Goal: Task Accomplishment & Management: Complete application form

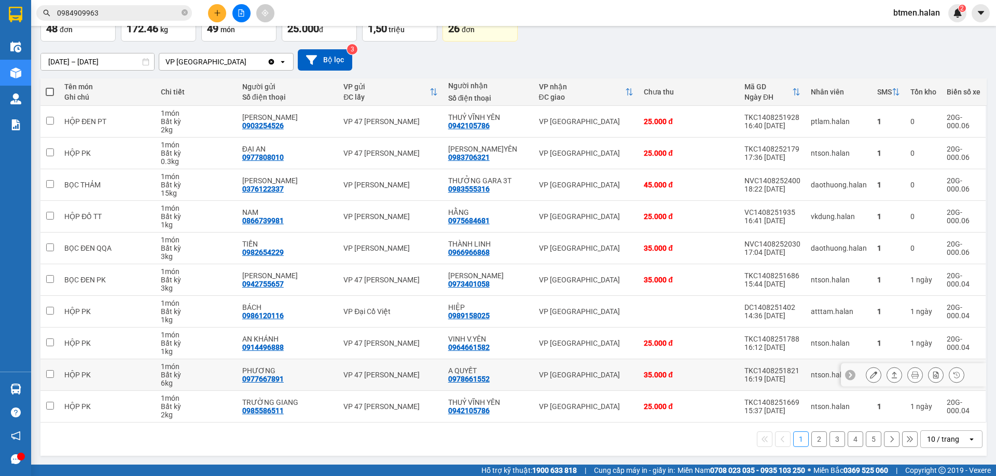
scroll to position [68, 0]
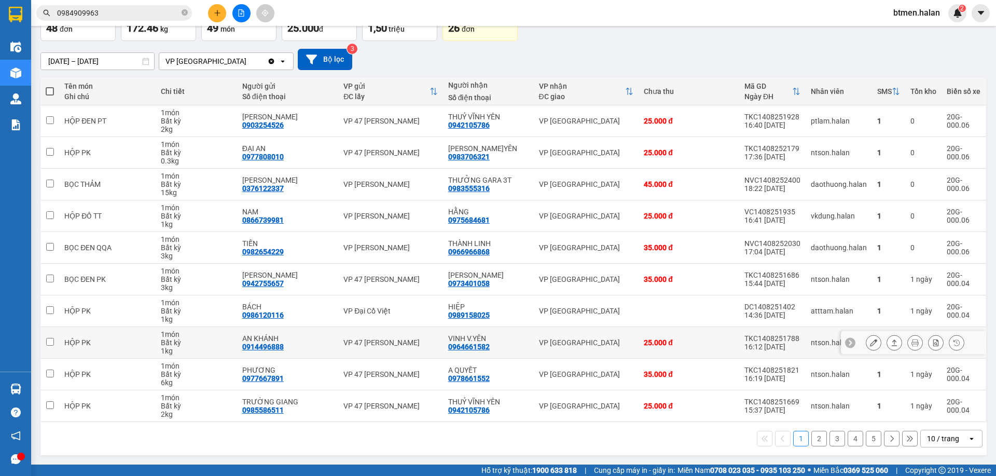
click at [462, 350] on div "0964661582" at bounding box center [469, 346] width 42 height 8
copy div "0964661582"
click at [174, 11] on input "0984909963" at bounding box center [118, 12] width 122 height 11
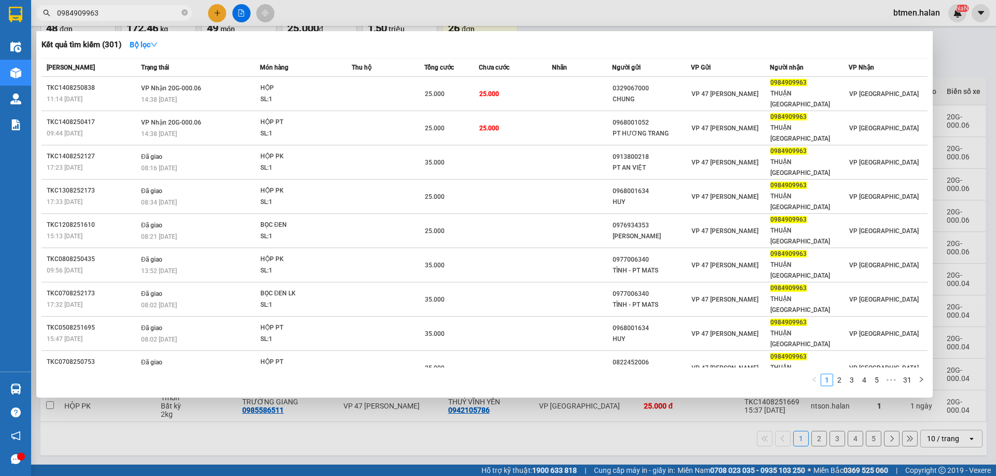
click at [174, 11] on input "0984909963" at bounding box center [118, 12] width 122 height 11
paste input "64661582"
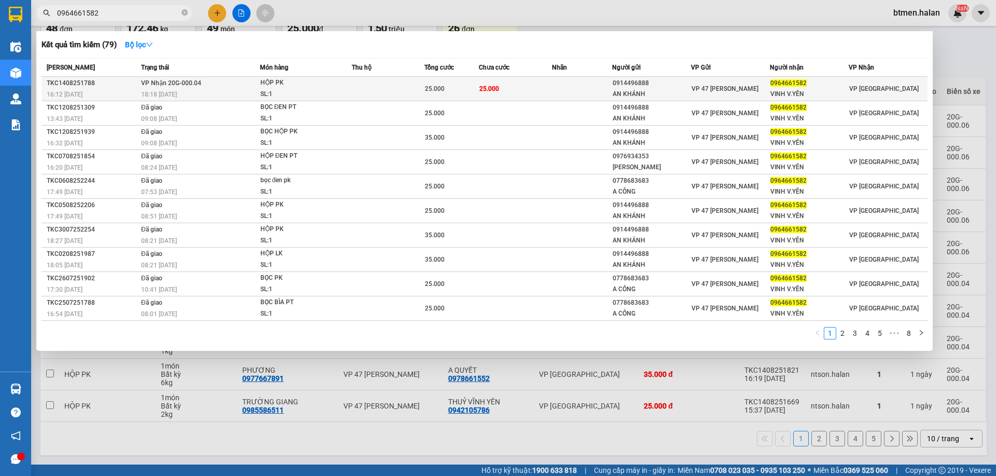
type input "0964661582"
click at [670, 85] on div "0914496888" at bounding box center [652, 83] width 78 height 11
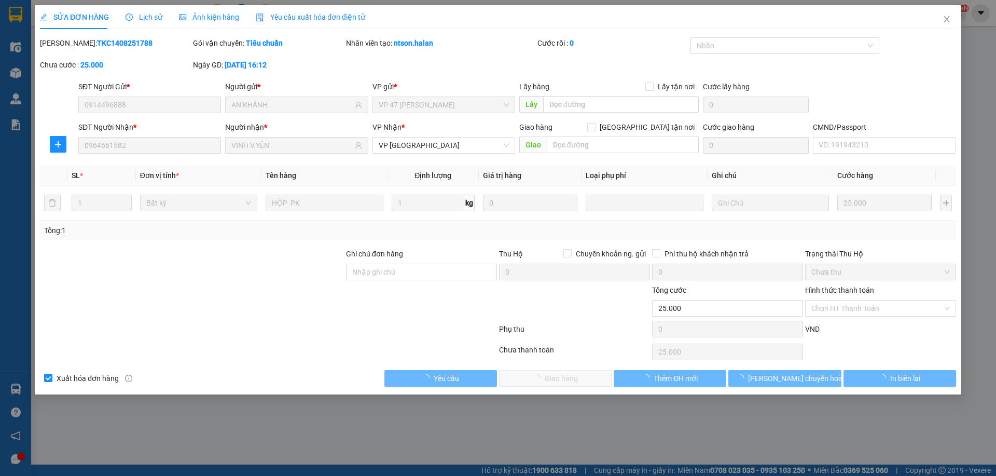
type input "0914496888"
type input "AN KHÁNH"
type input "0964661582"
type input "VINH V.YÊN"
type input "25.000"
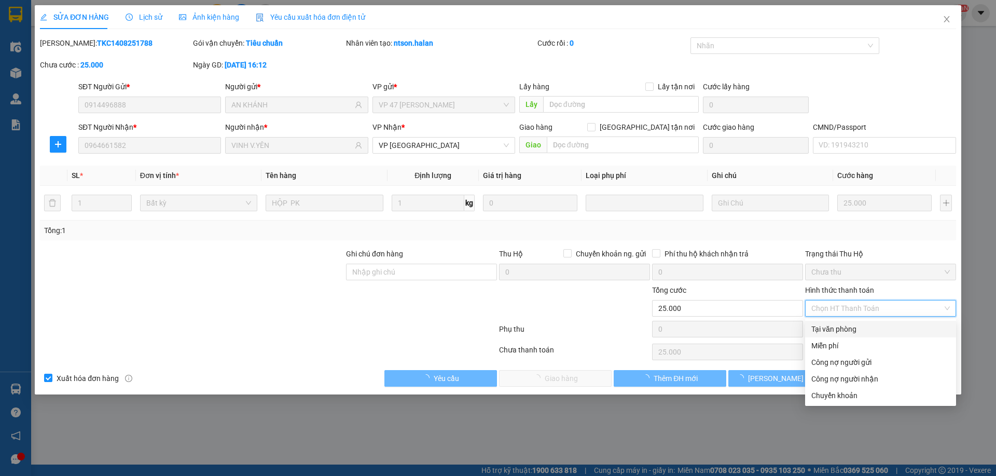
click at [847, 327] on div "Tại văn phòng" at bounding box center [881, 328] width 139 height 11
type input "0"
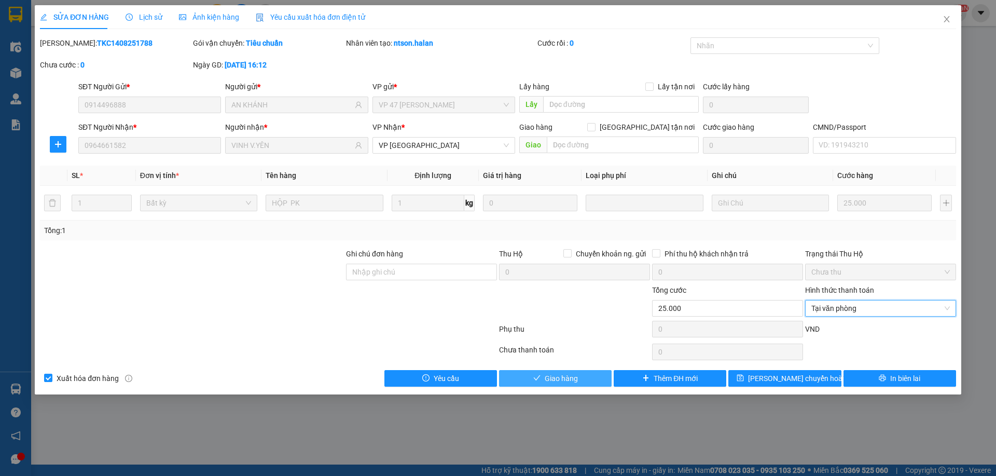
click at [565, 377] on span "Giao hàng" at bounding box center [561, 378] width 33 height 11
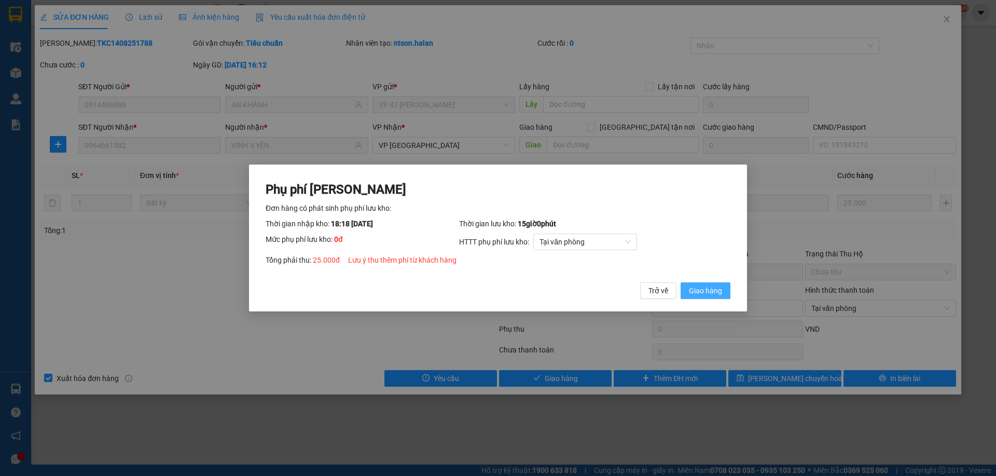
drag, startPoint x: 700, startPoint y: 294, endPoint x: 793, endPoint y: 211, distance: 125.4
click at [701, 292] on span "Giao hàng" at bounding box center [705, 290] width 33 height 11
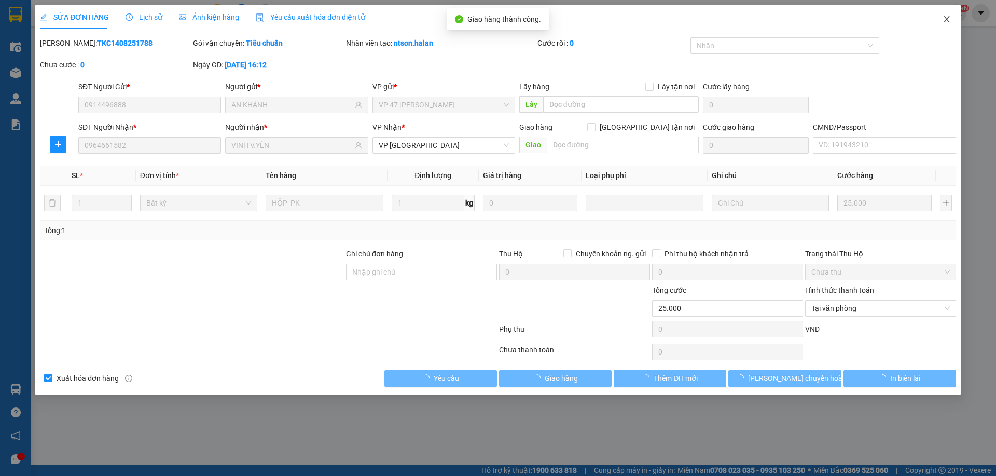
click at [949, 19] on icon "close" at bounding box center [947, 19] width 8 height 8
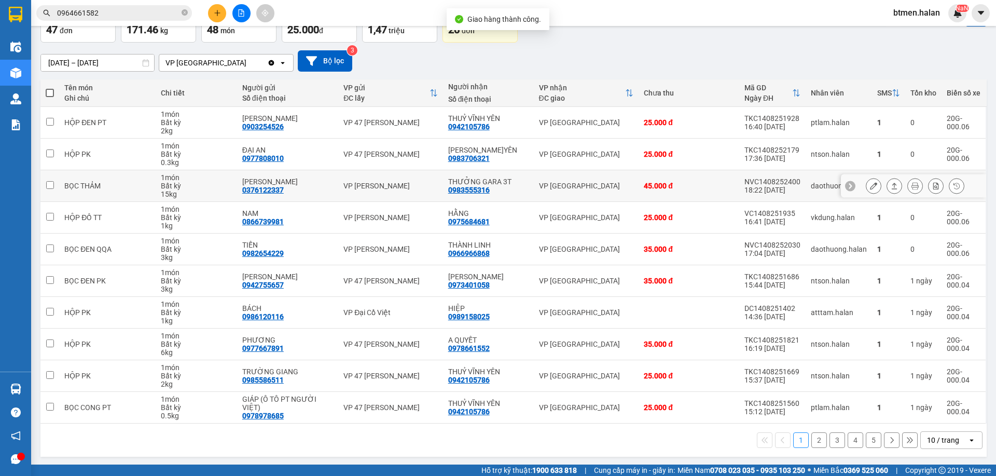
scroll to position [68, 0]
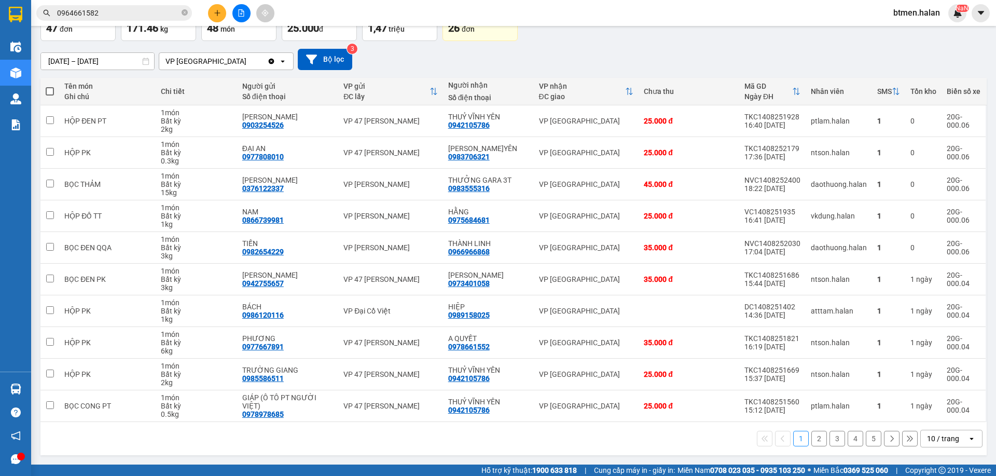
click at [812, 438] on button "2" at bounding box center [820, 439] width 16 height 16
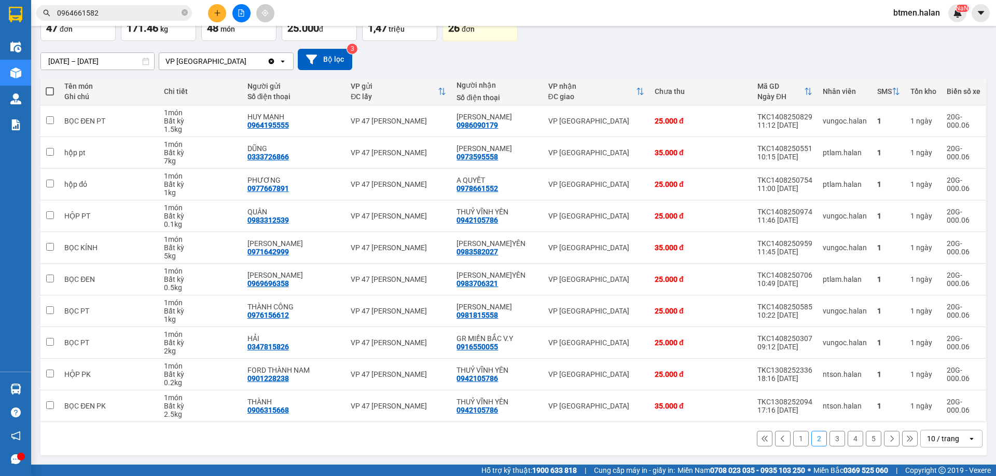
click at [793, 439] on button "1" at bounding box center [801, 439] width 16 height 16
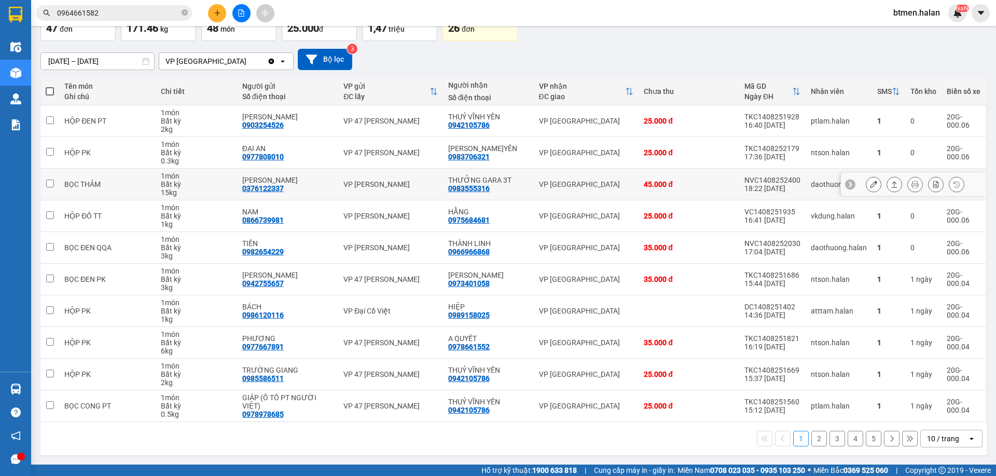
click at [870, 185] on icon at bounding box center [873, 184] width 7 height 7
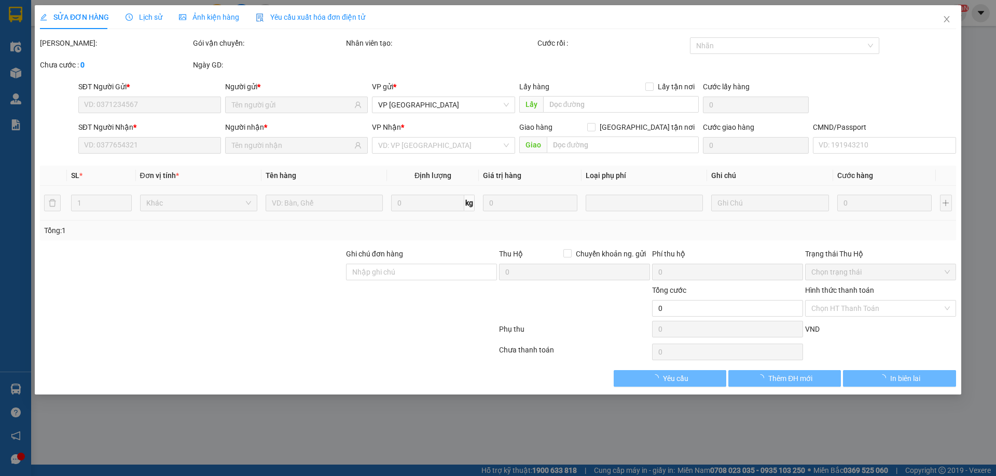
type input "0376122337"
type input "MINH ĐỨC"
type input "0983555316"
type input "THƯỞNG GARA 3T"
type input "45.000"
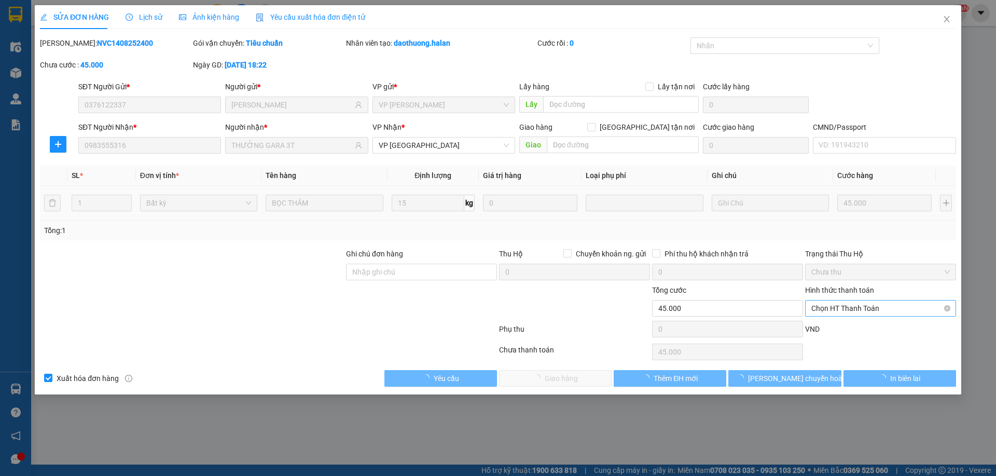
click at [852, 311] on span "Chọn HT Thanh Toán" at bounding box center [881, 308] width 139 height 16
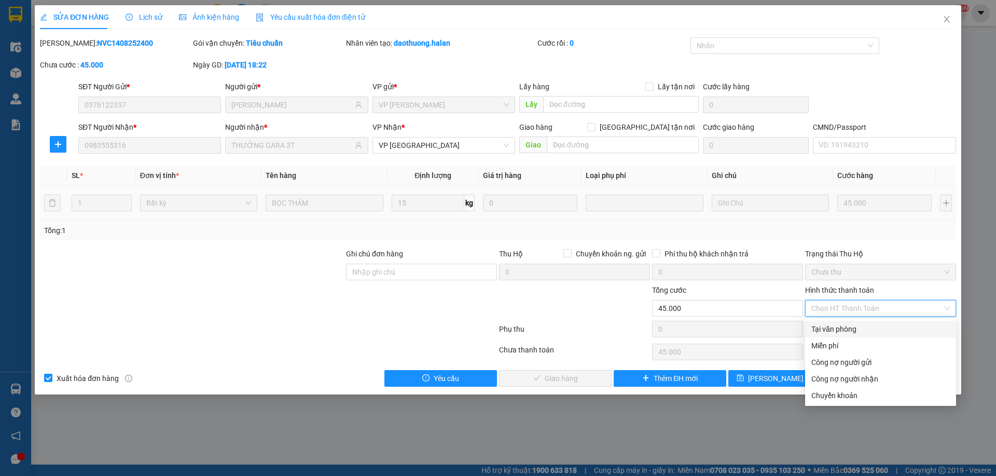
drag, startPoint x: 839, startPoint y: 323, endPoint x: 826, endPoint y: 330, distance: 14.4
click at [839, 324] on div "Tại văn phòng" at bounding box center [881, 328] width 139 height 11
type input "0"
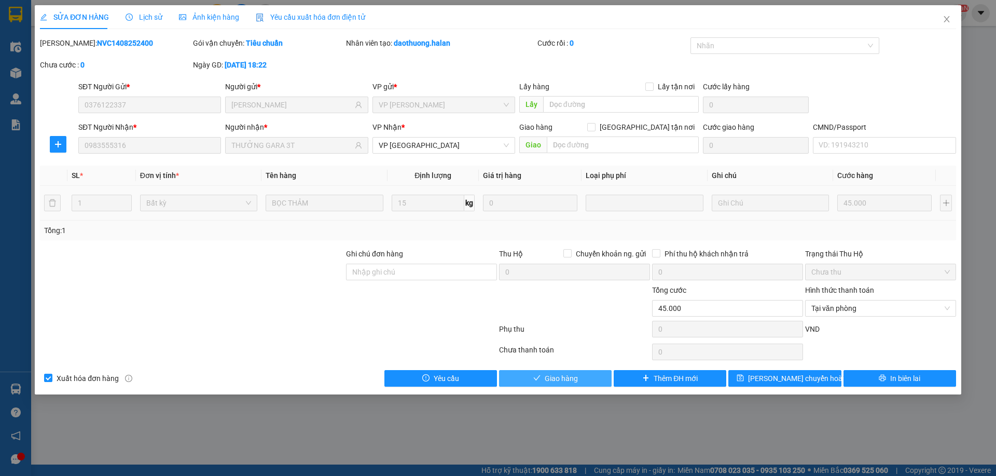
click at [561, 381] on span "Giao hàng" at bounding box center [561, 378] width 33 height 11
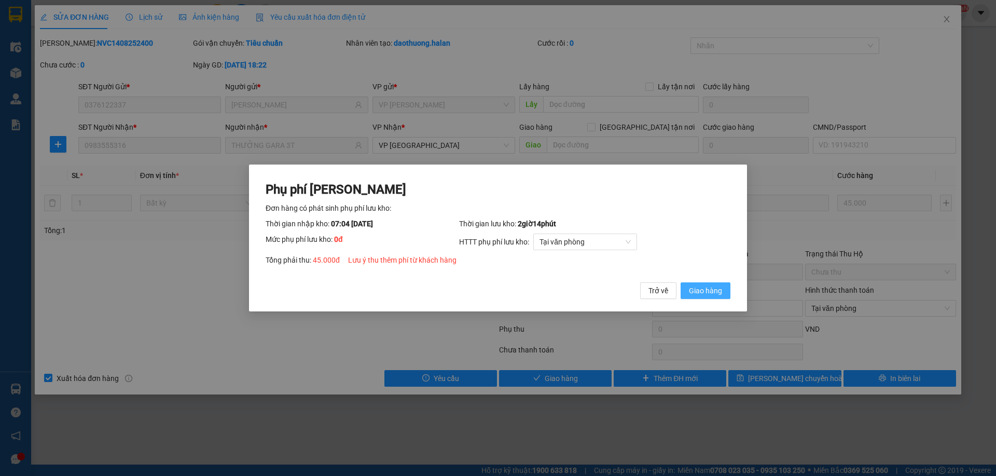
drag, startPoint x: 698, startPoint y: 290, endPoint x: 983, endPoint y: 37, distance: 381.2
click at [699, 289] on span "Giao hàng" at bounding box center [705, 290] width 33 height 11
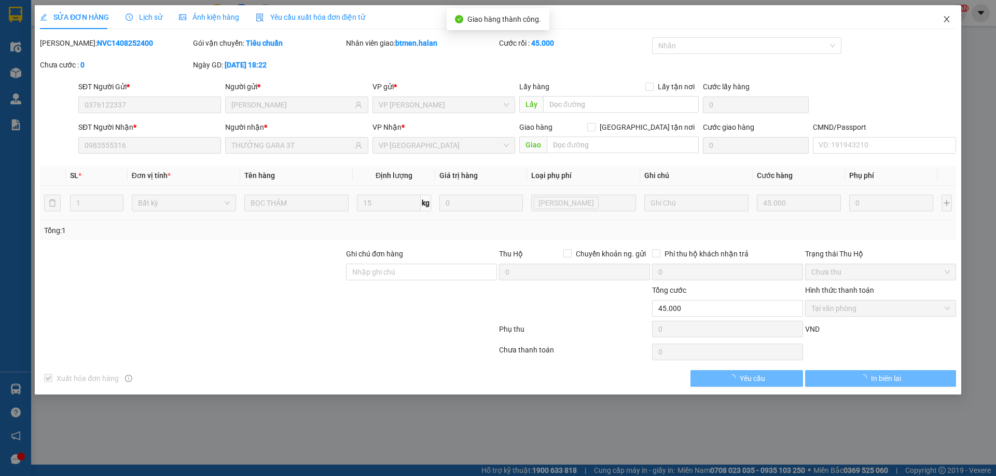
click at [945, 19] on icon "close" at bounding box center [947, 19] width 8 height 8
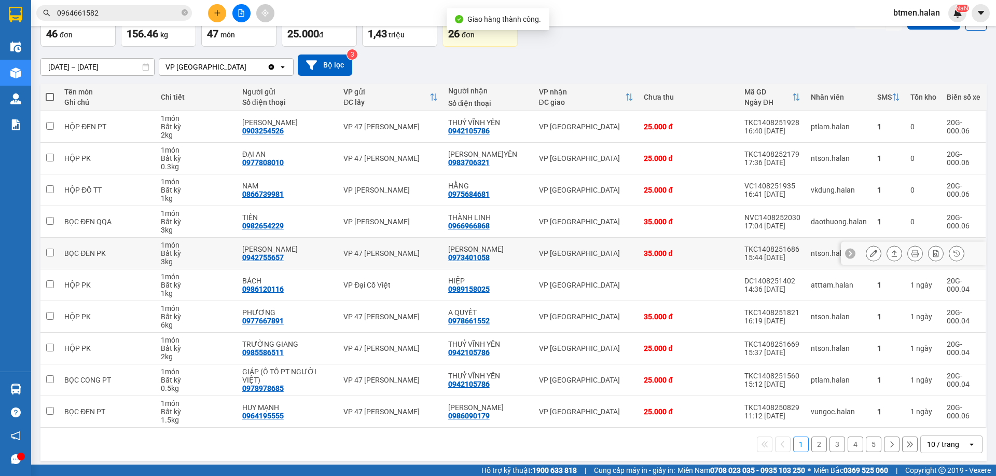
scroll to position [68, 0]
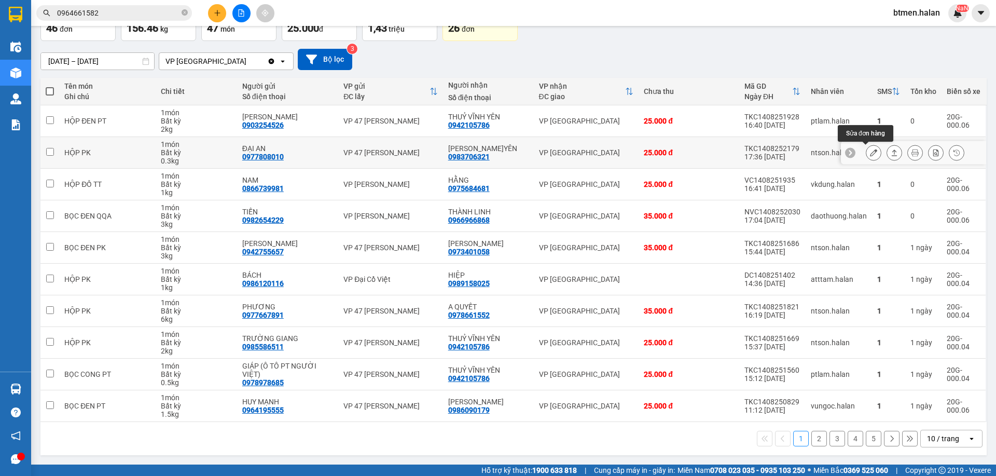
click at [870, 154] on icon at bounding box center [873, 152] width 7 height 7
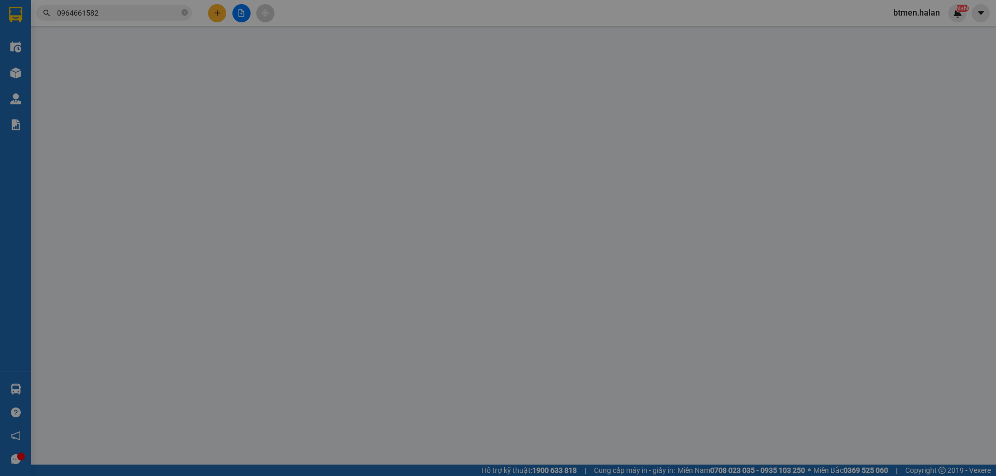
type input "0977808010"
type input "ĐẠI AN"
type input "0983706321"
type input "LONG VŨ V.YÊN"
type input "25.000"
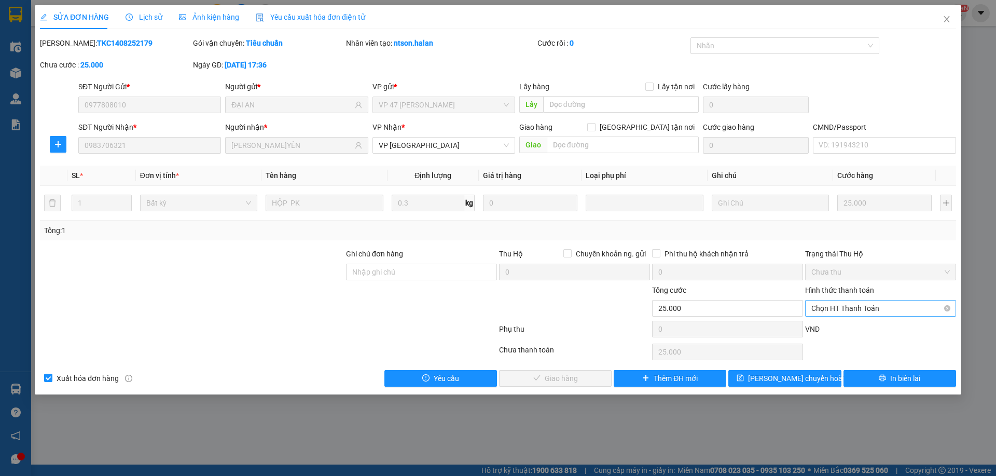
click at [857, 306] on span "Chọn HT Thanh Toán" at bounding box center [881, 308] width 139 height 16
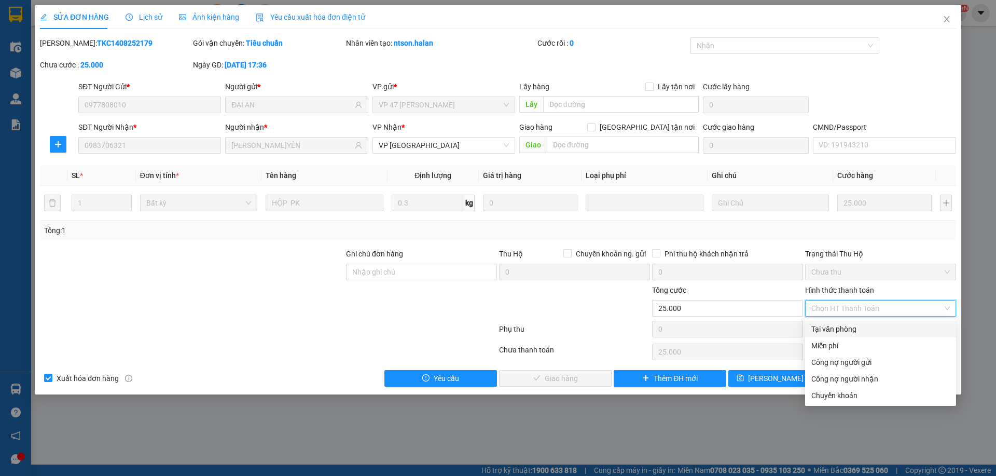
drag, startPoint x: 847, startPoint y: 322, endPoint x: 670, endPoint y: 365, distance: 182.0
click at [847, 323] on div "Tại văn phòng" at bounding box center [880, 329] width 151 height 17
type input "0"
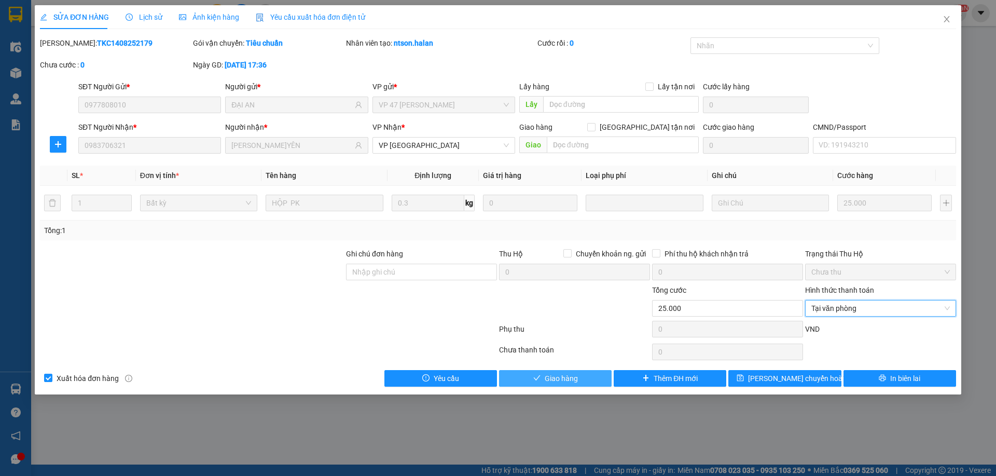
click at [578, 383] on span "Giao hàng" at bounding box center [561, 378] width 33 height 11
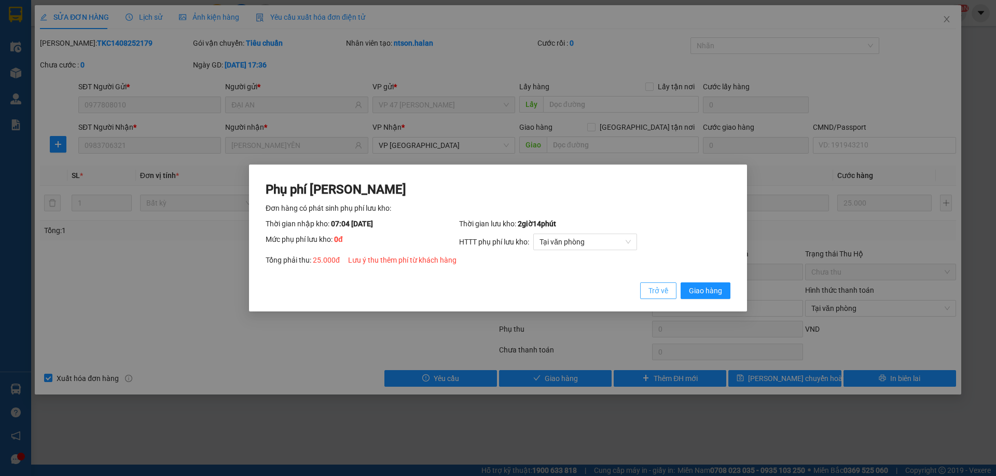
click at [661, 291] on span "Trở về" at bounding box center [659, 290] width 20 height 11
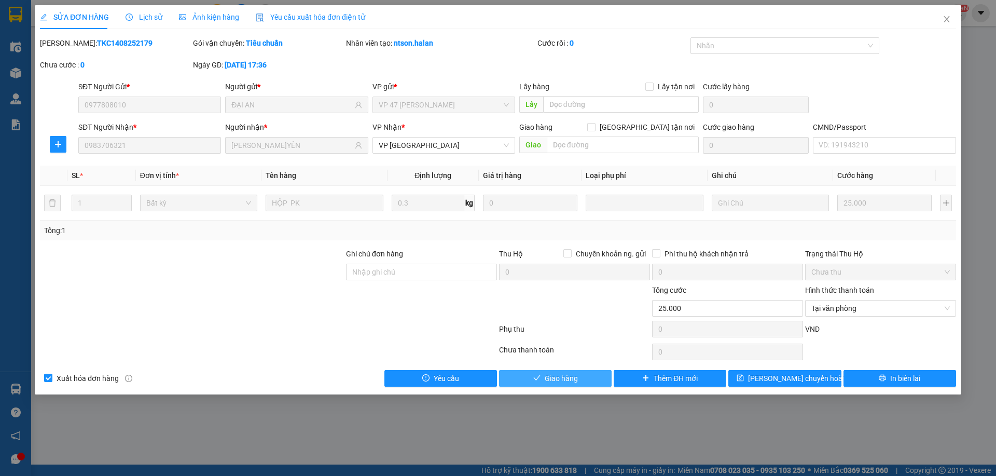
drag, startPoint x: 587, startPoint y: 376, endPoint x: 598, endPoint y: 372, distance: 12.1
click at [587, 376] on button "Giao hàng" at bounding box center [555, 378] width 113 height 17
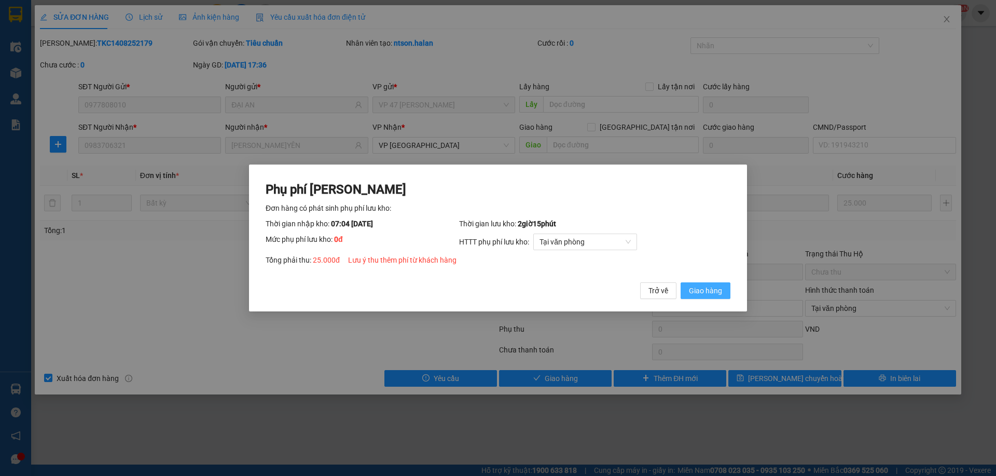
click at [698, 296] on span "Giao hàng" at bounding box center [705, 290] width 33 height 11
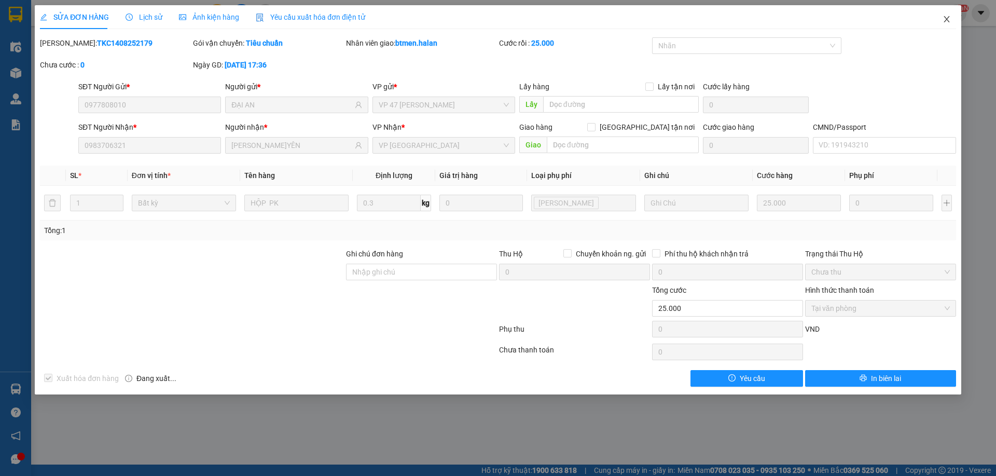
click at [942, 23] on span "Close" at bounding box center [947, 19] width 29 height 29
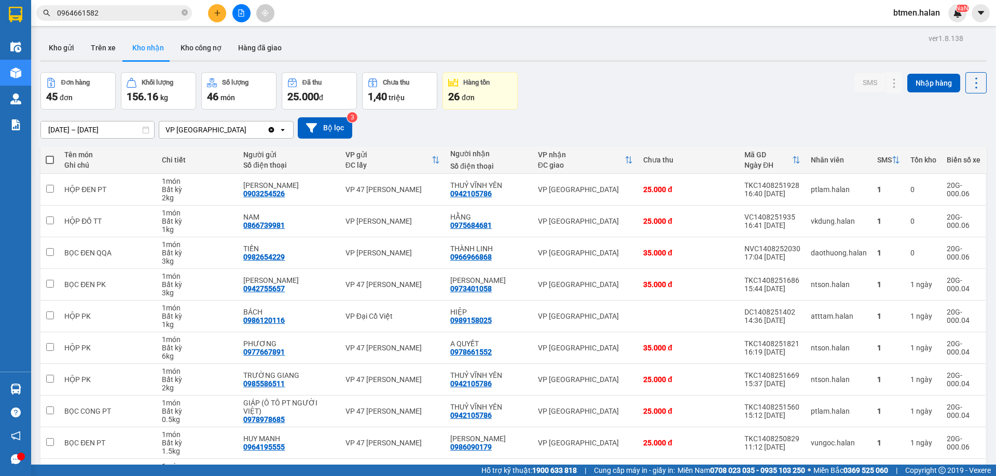
click at [131, 11] on input "0964661582" at bounding box center [118, 12] width 122 height 11
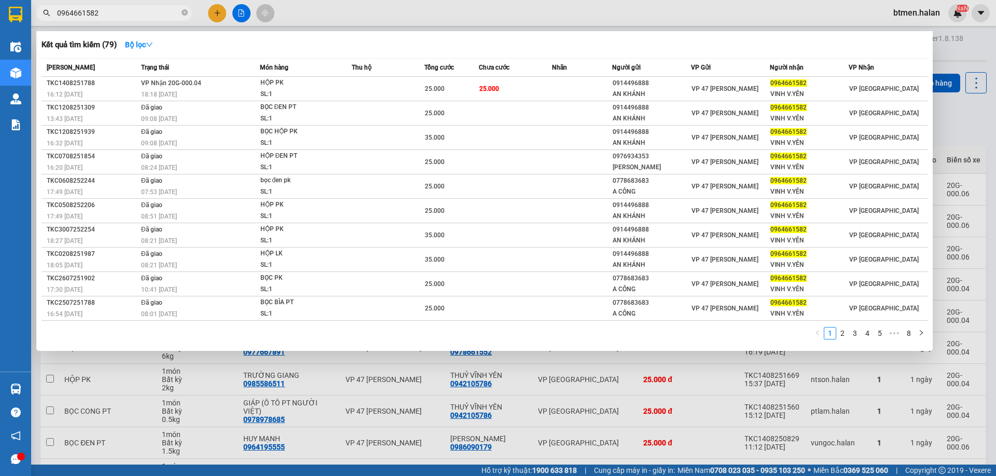
click at [131, 11] on input "0964661582" at bounding box center [118, 12] width 122 height 11
paste input "83706321"
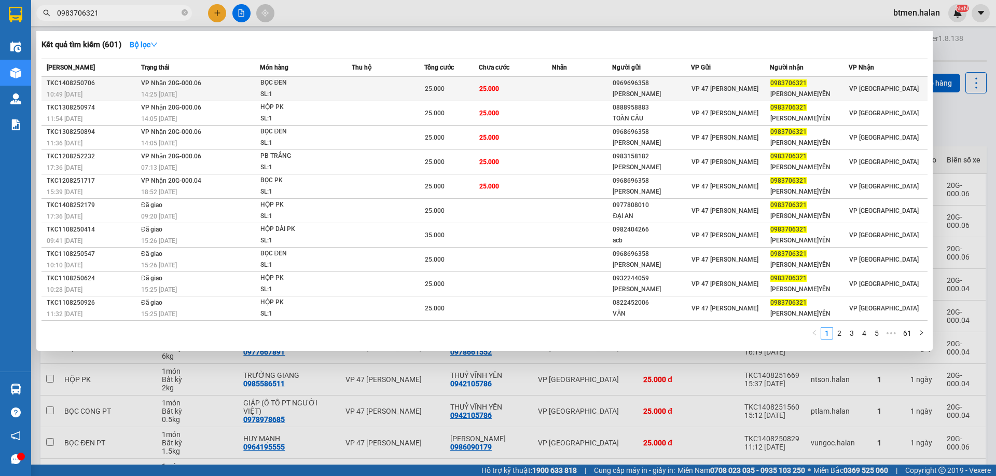
type input "0983706321"
click at [522, 92] on td "25.000" at bounding box center [515, 89] width 73 height 24
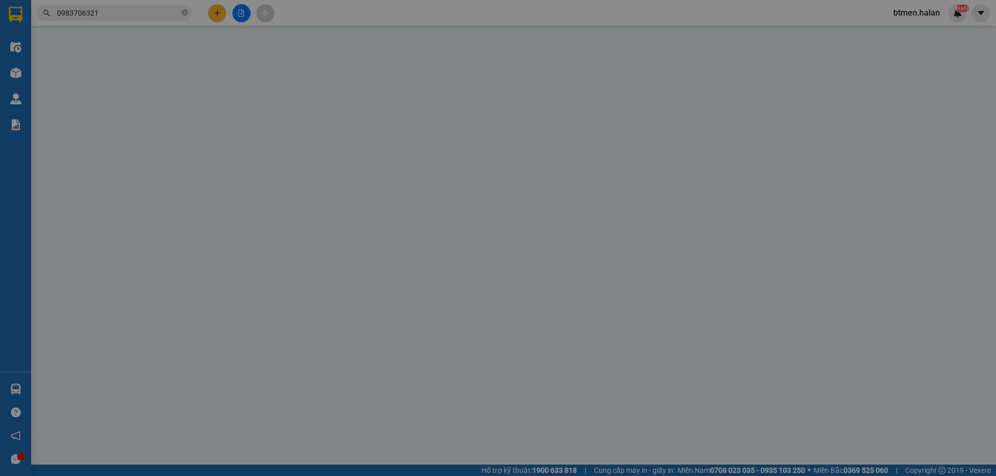
type input "0969696358"
type input "MINH TIẾN"
type input "0983706321"
type input "LONG VŨ V.YÊN"
type input "25.000"
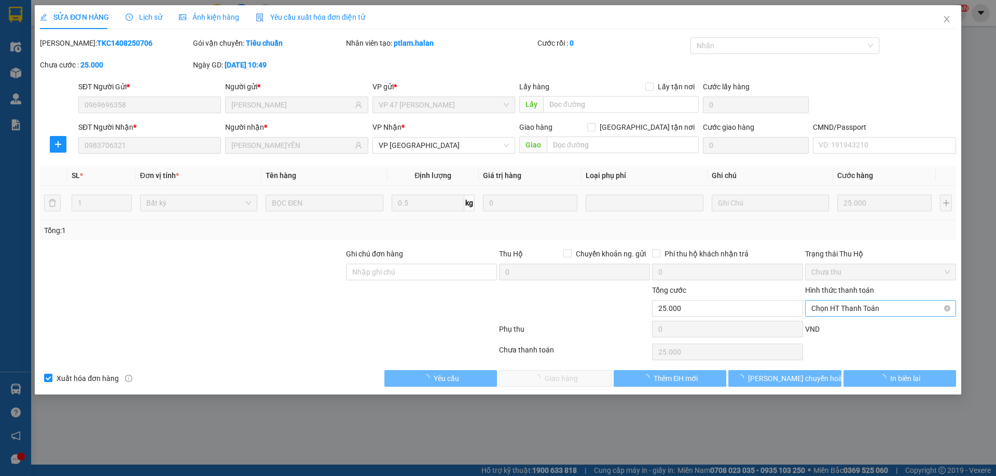
click at [832, 307] on span "Chọn HT Thanh Toán" at bounding box center [881, 308] width 139 height 16
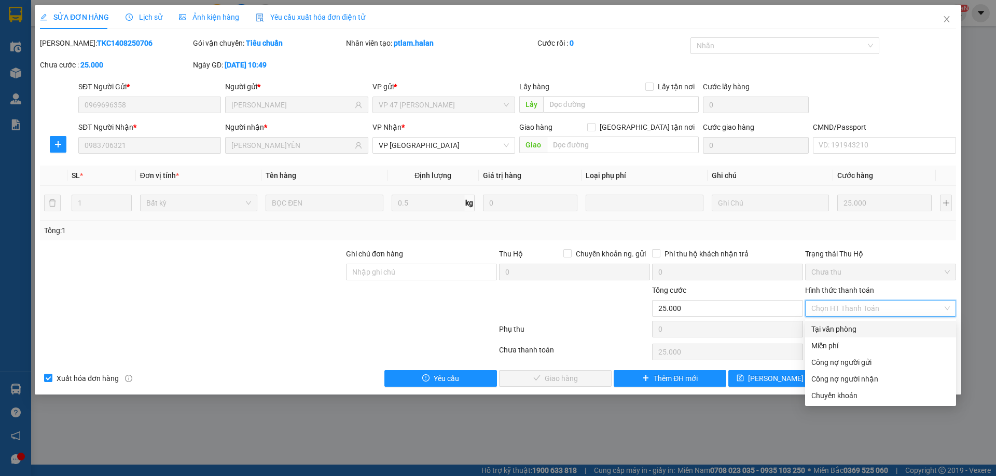
drag, startPoint x: 832, startPoint y: 323, endPoint x: 798, endPoint y: 340, distance: 38.5
click at [832, 324] on div "Tại văn phòng" at bounding box center [881, 328] width 139 height 11
type input "0"
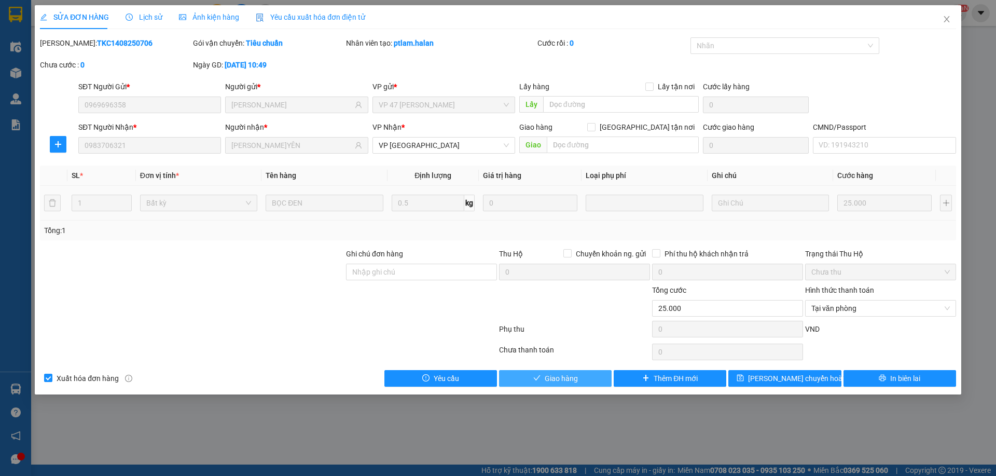
click at [591, 375] on button "Giao hàng" at bounding box center [555, 378] width 113 height 17
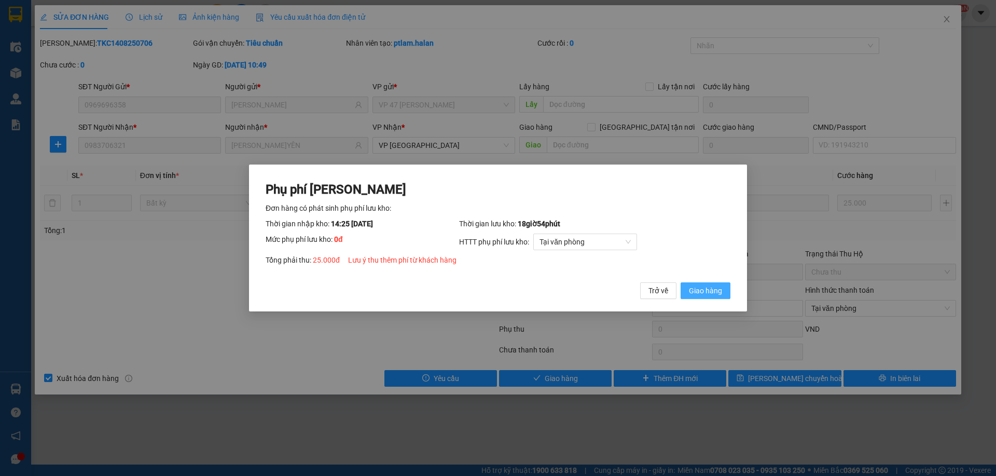
click at [703, 285] on button "Giao hàng" at bounding box center [706, 290] width 50 height 17
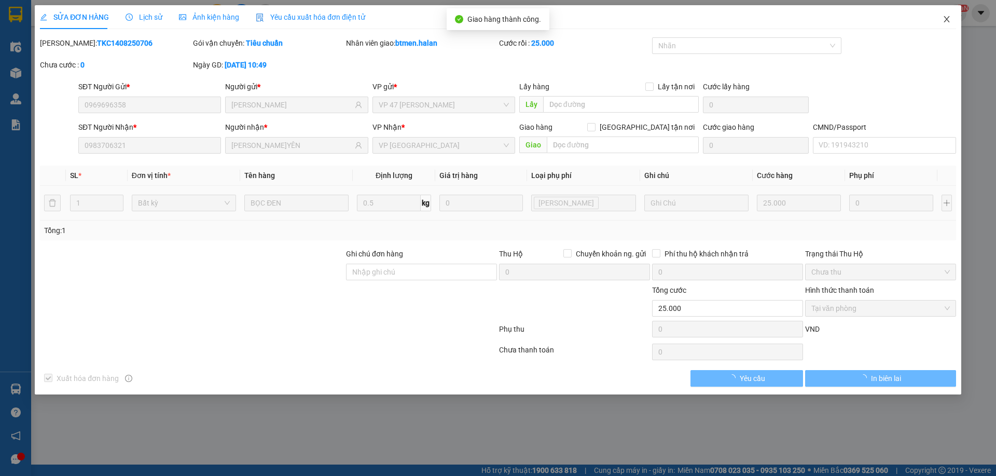
click at [947, 19] on icon "close" at bounding box center [947, 19] width 8 height 8
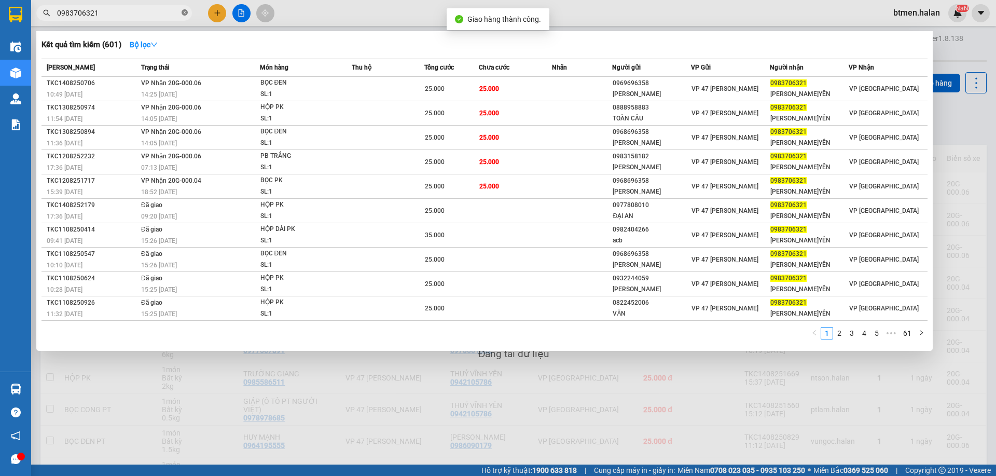
click at [183, 11] on icon "close-circle" at bounding box center [185, 12] width 6 height 6
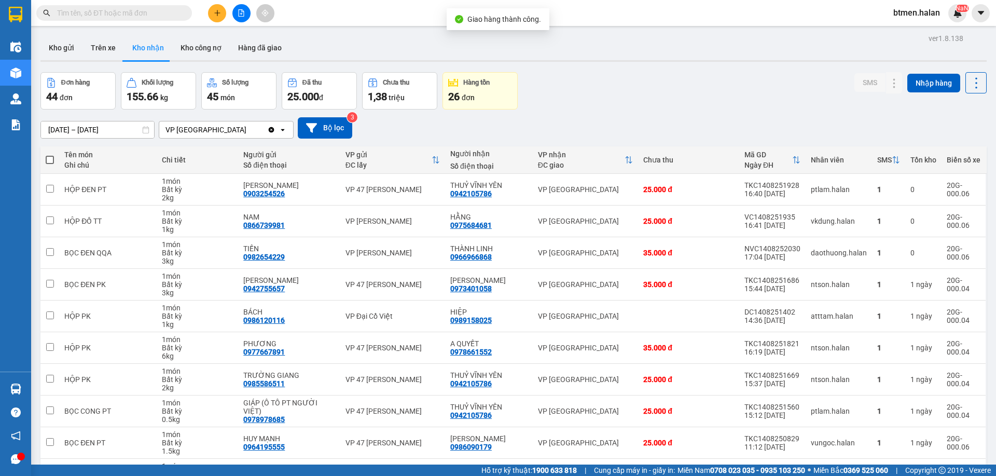
click at [150, 15] on input "text" at bounding box center [118, 12] width 122 height 11
paste input "0983706321"
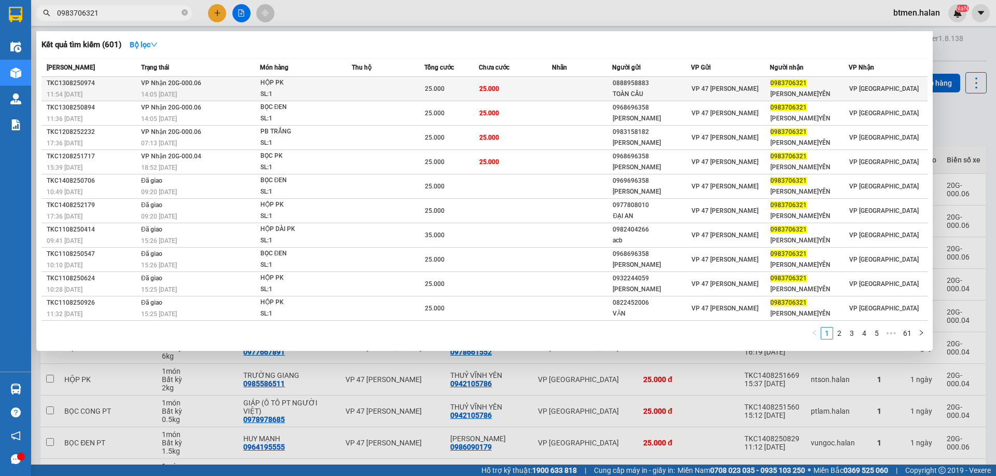
type input "0983706321"
click at [545, 91] on td "25.000" at bounding box center [515, 89] width 73 height 24
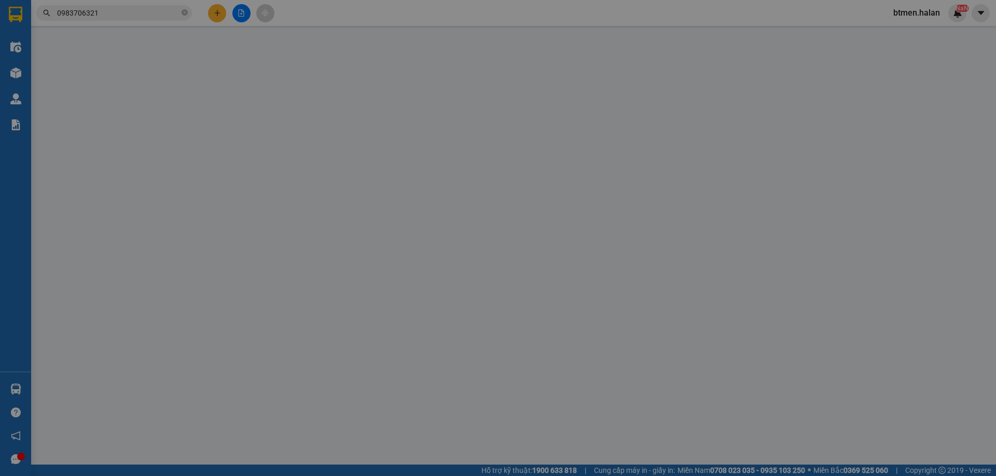
type input "0888958883"
type input "TOÀN CẦU"
type input "0983706321"
type input "LONG VŨ V.YÊN"
type input "25.000"
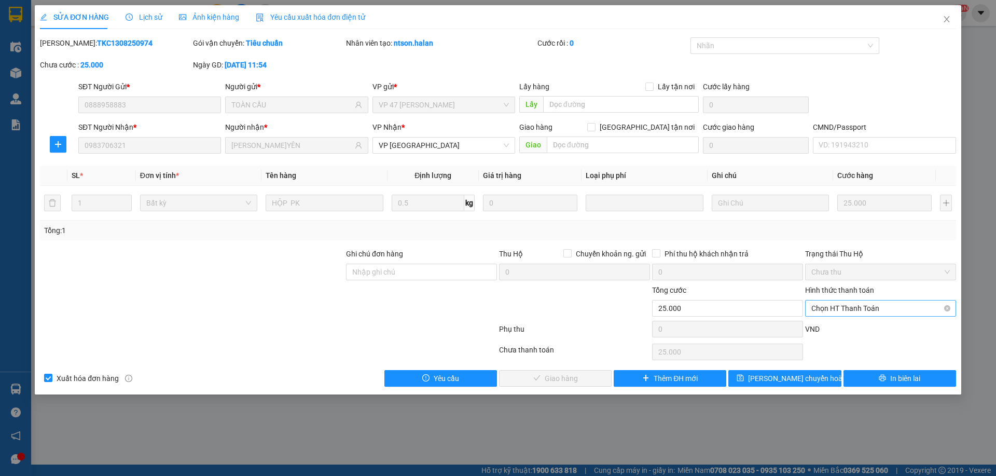
click at [841, 308] on span "Chọn HT Thanh Toán" at bounding box center [881, 308] width 139 height 16
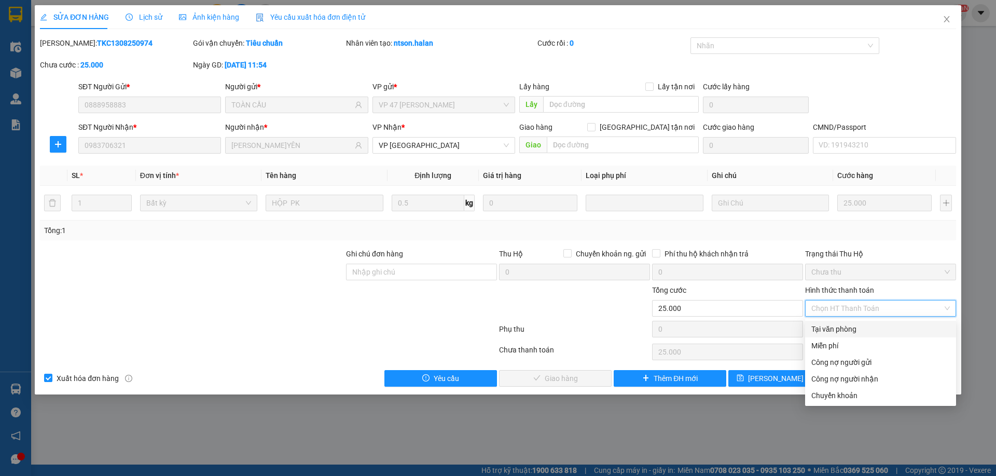
drag, startPoint x: 837, startPoint y: 324, endPoint x: 590, endPoint y: 375, distance: 251.7
click at [836, 325] on div "Tại văn phòng" at bounding box center [881, 328] width 139 height 11
type input "0"
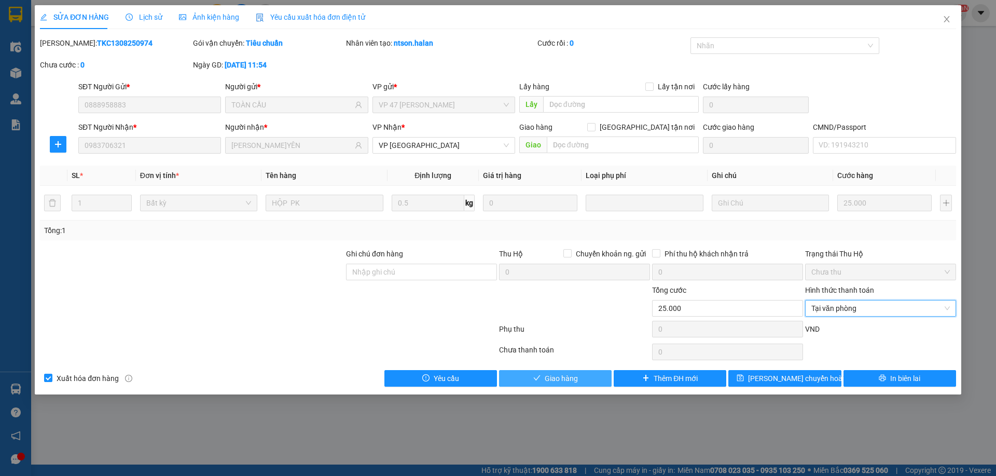
click at [580, 376] on button "Giao hàng" at bounding box center [555, 378] width 113 height 17
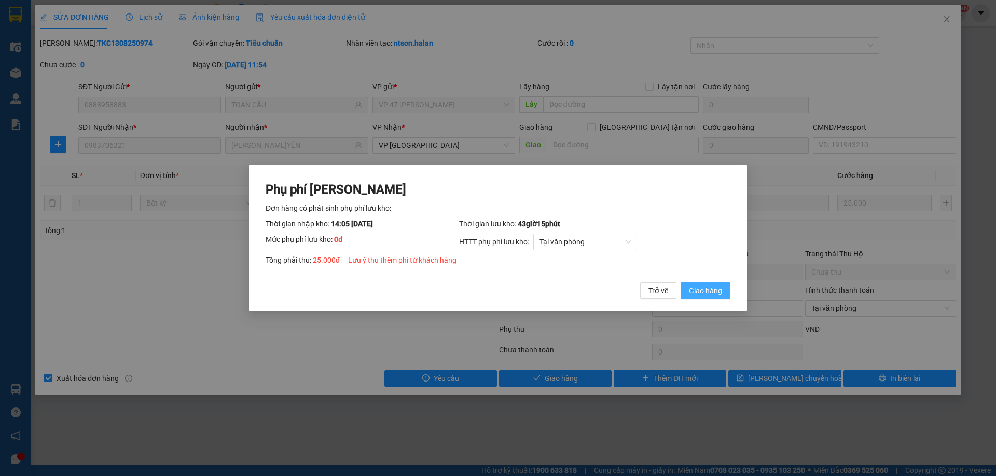
click at [706, 290] on span "Giao hàng" at bounding box center [705, 290] width 33 height 11
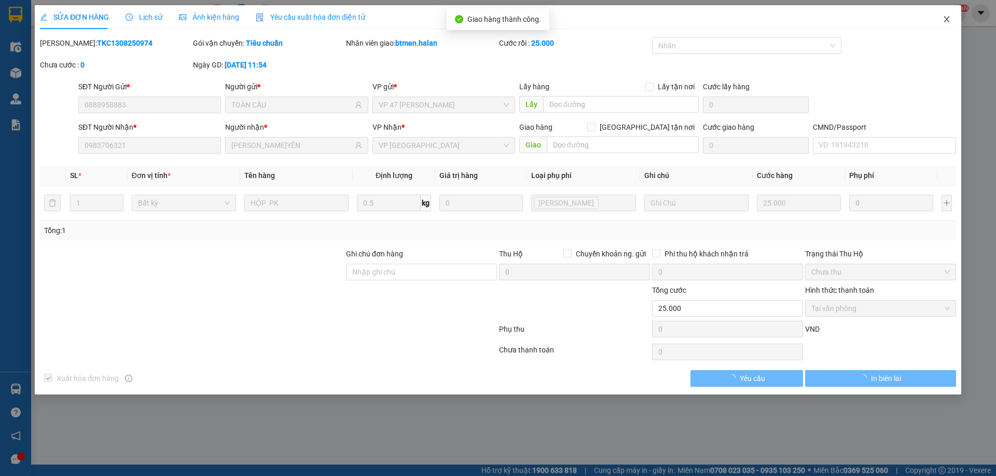
click at [945, 25] on span "Close" at bounding box center [947, 19] width 29 height 29
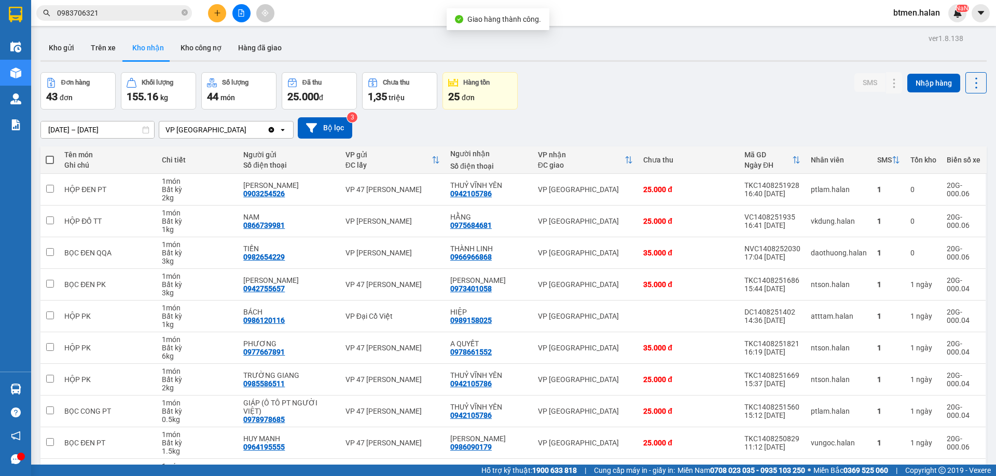
click at [98, 12] on input "0983706321" at bounding box center [118, 12] width 122 height 11
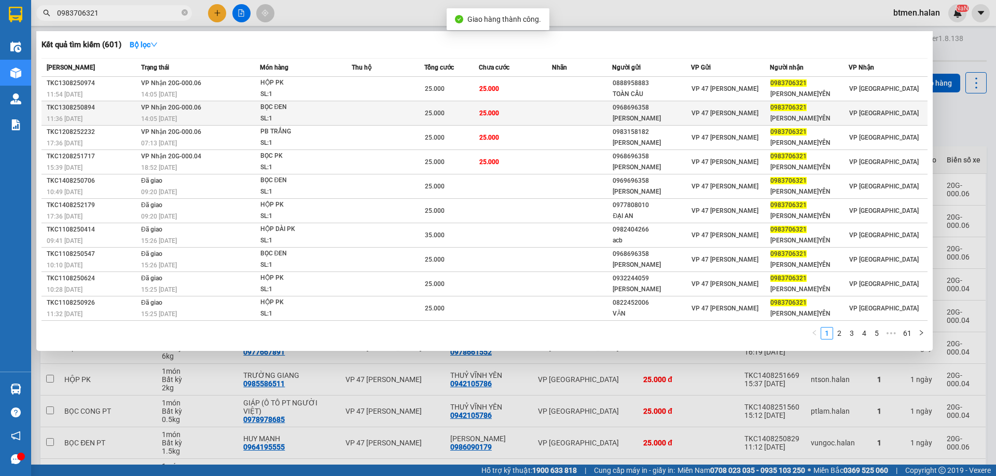
click at [484, 119] on td "25.000" at bounding box center [515, 113] width 73 height 24
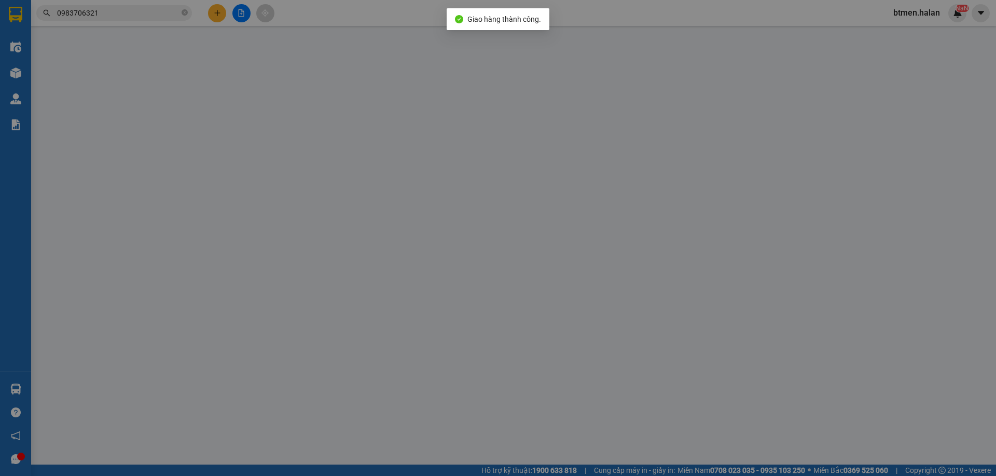
type input "0968696358"
type input "Minh Tiến"
type input "0983706321"
type input "LONG VŨ V.YÊN"
type input "25.000"
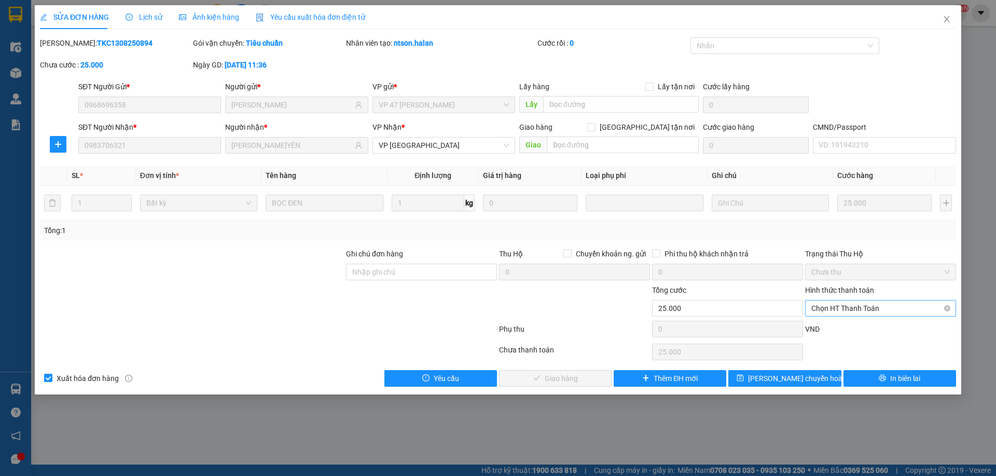
drag, startPoint x: 897, startPoint y: 304, endPoint x: 875, endPoint y: 316, distance: 25.1
click at [895, 305] on span "Chọn HT Thanh Toán" at bounding box center [881, 308] width 139 height 16
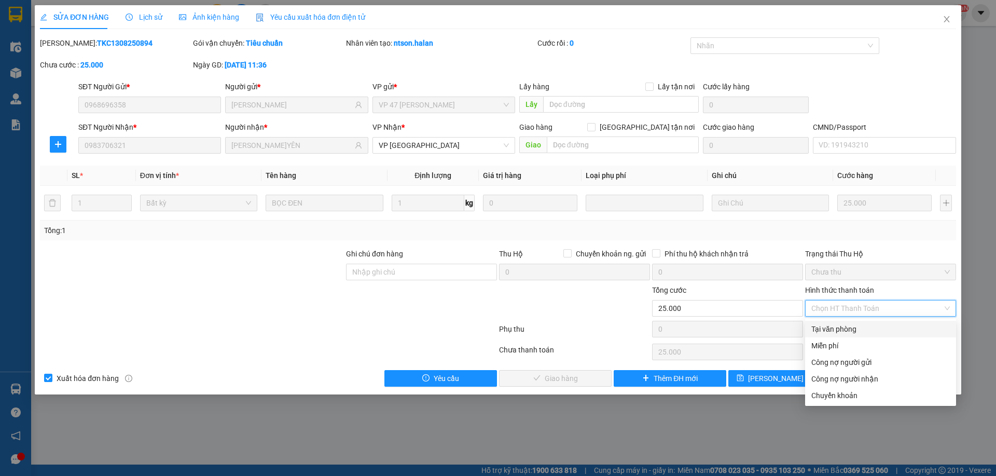
click at [862, 332] on div "Tại văn phòng" at bounding box center [881, 328] width 139 height 11
type input "0"
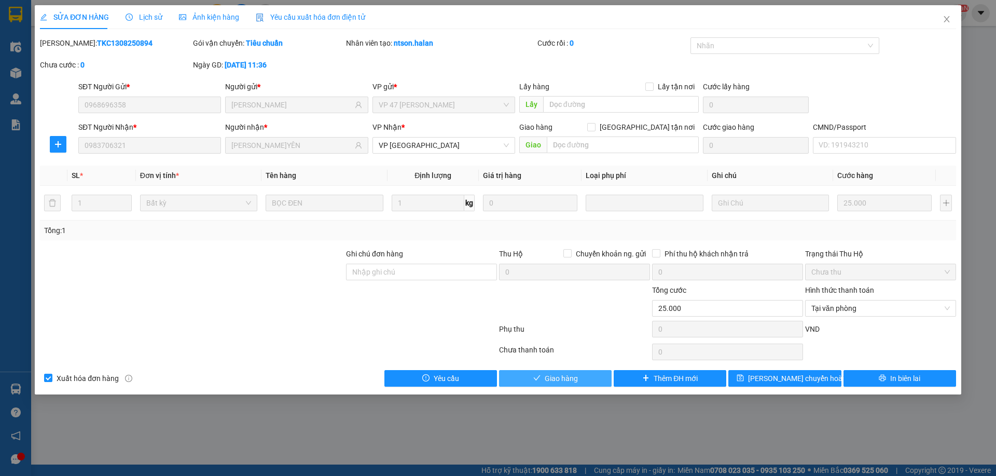
click at [549, 382] on span "Giao hàng" at bounding box center [561, 378] width 33 height 11
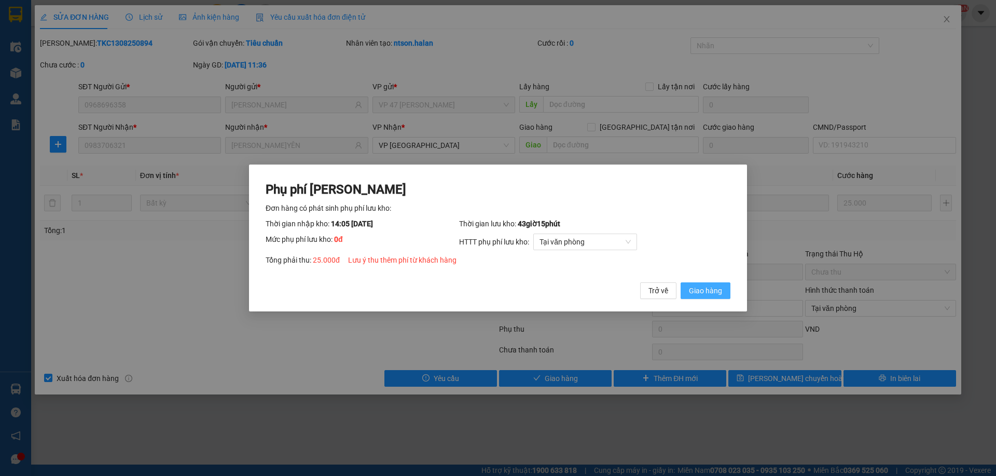
click at [711, 296] on span "Giao hàng" at bounding box center [705, 290] width 33 height 11
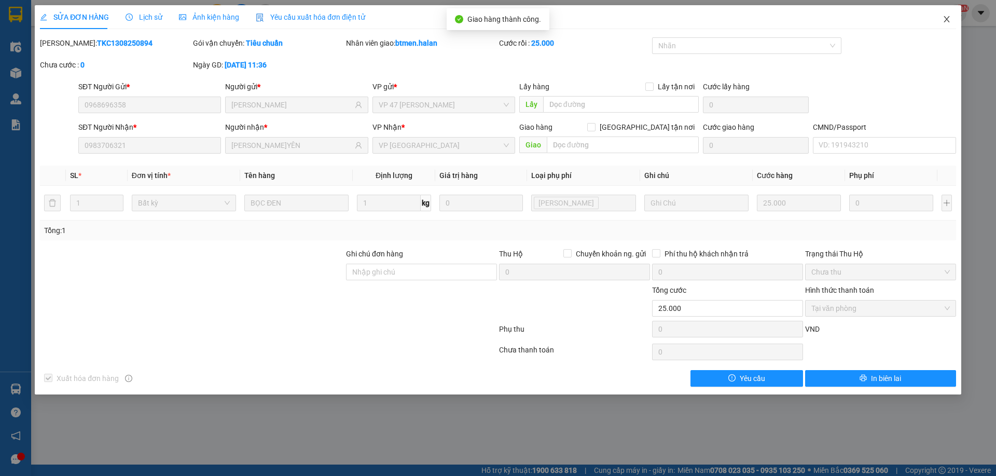
click at [944, 26] on span "Close" at bounding box center [947, 19] width 29 height 29
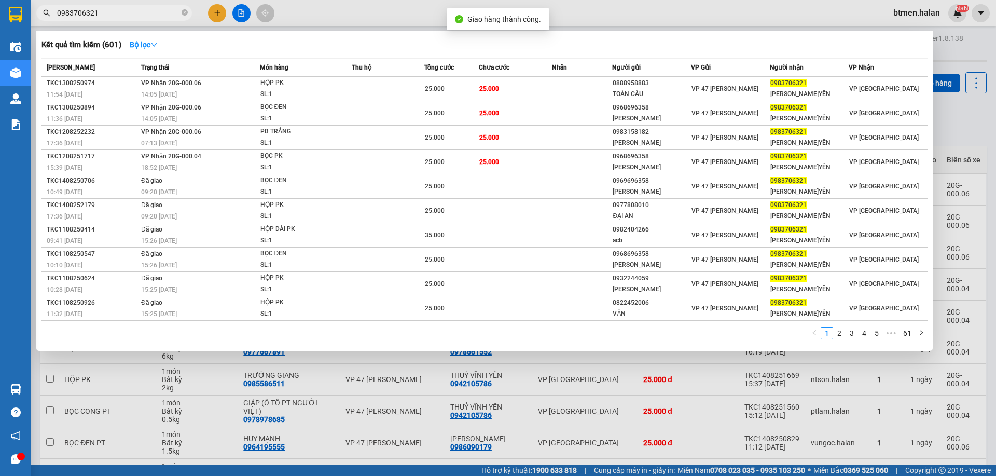
click at [113, 13] on input "0983706321" at bounding box center [118, 12] width 122 height 11
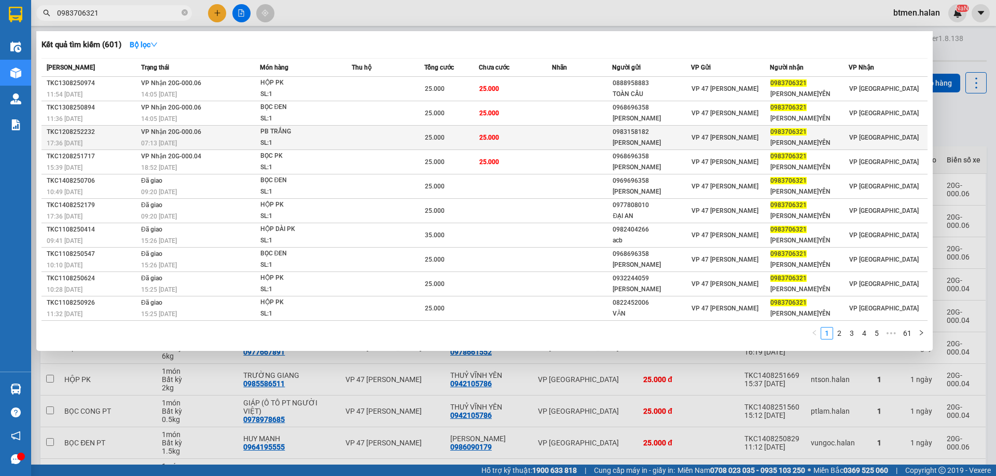
click at [525, 134] on td "25.000" at bounding box center [515, 138] width 73 height 24
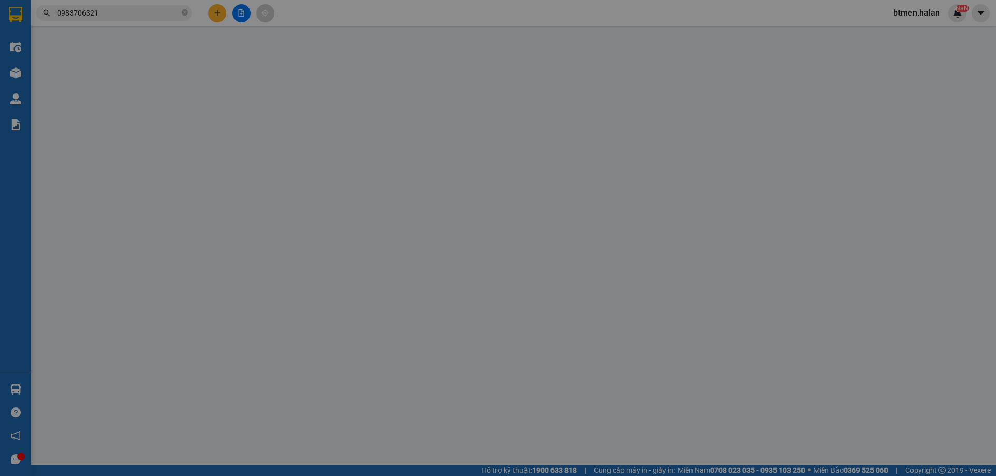
type input "0983158182"
type input "GIA BẢO"
type input "0983706321"
type input "LONG VŨ V.YÊN"
type input "25.000"
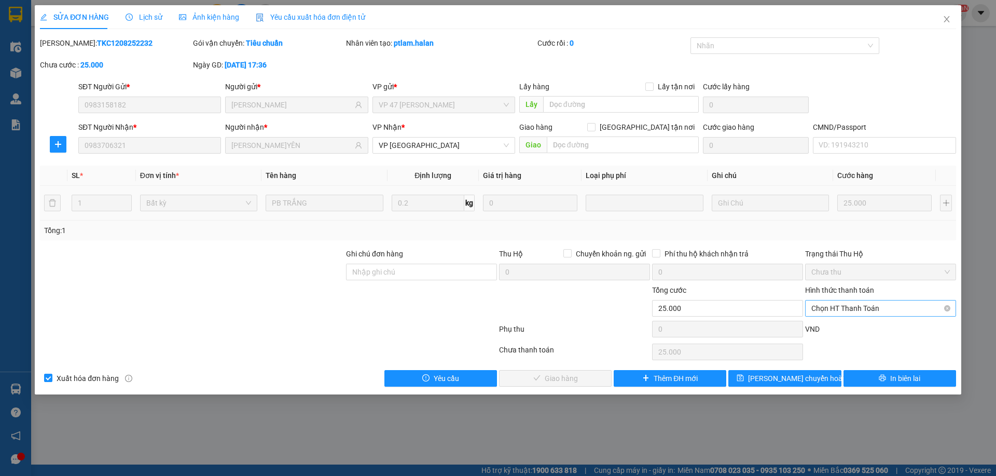
click at [889, 310] on span "Chọn HT Thanh Toán" at bounding box center [881, 308] width 139 height 16
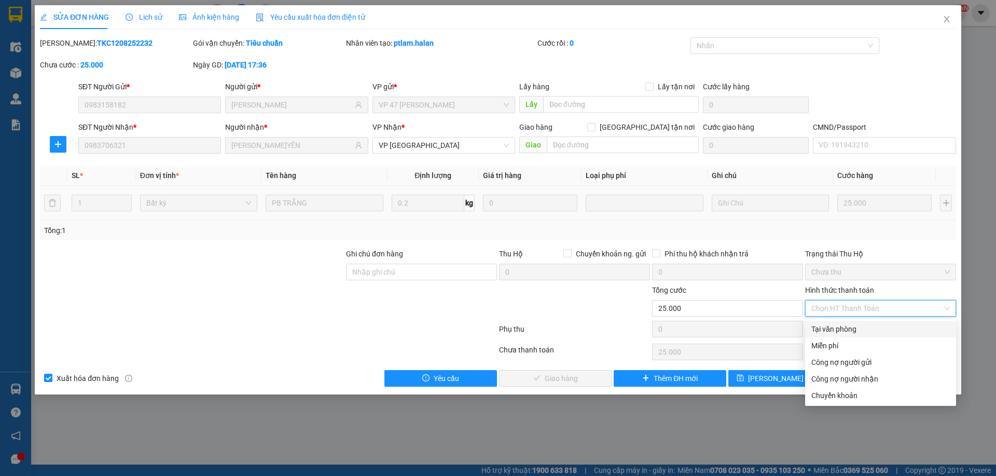
click at [827, 328] on div "Tại văn phòng" at bounding box center [881, 328] width 139 height 11
type input "0"
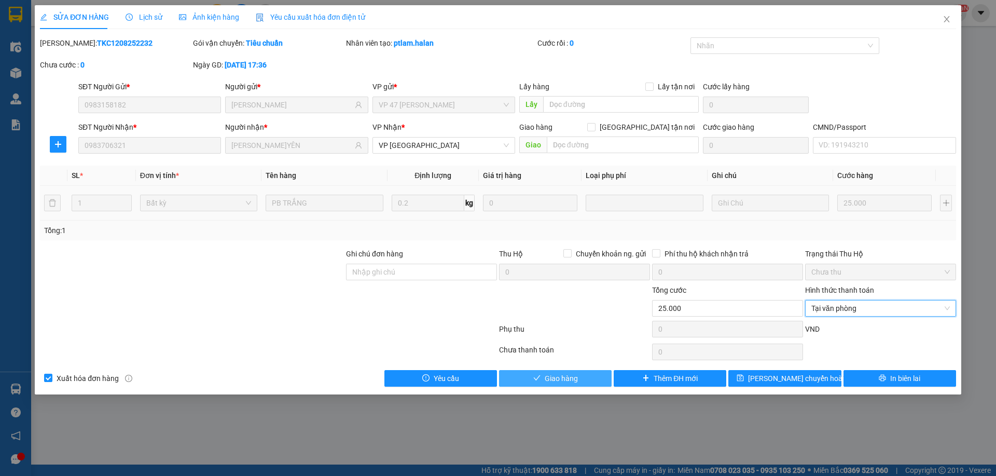
click at [545, 385] on button "Giao hàng" at bounding box center [555, 378] width 113 height 17
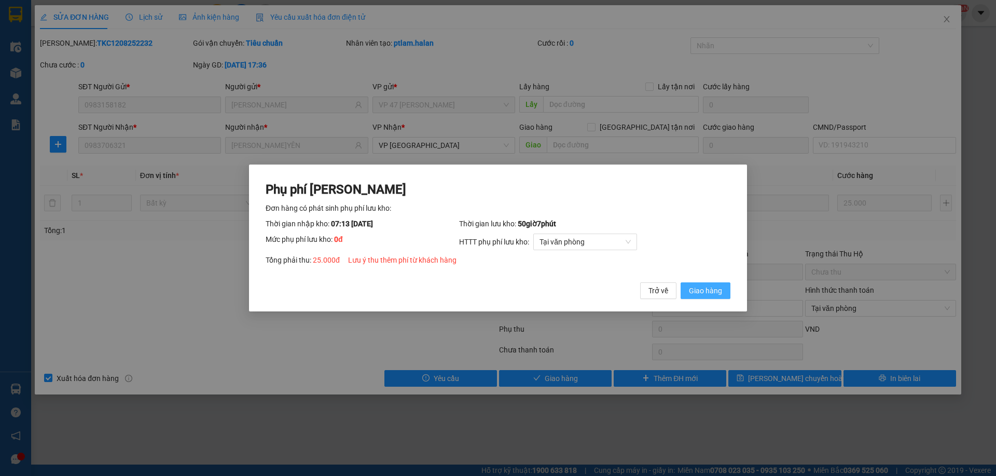
click at [693, 292] on span "Giao hàng" at bounding box center [705, 290] width 33 height 11
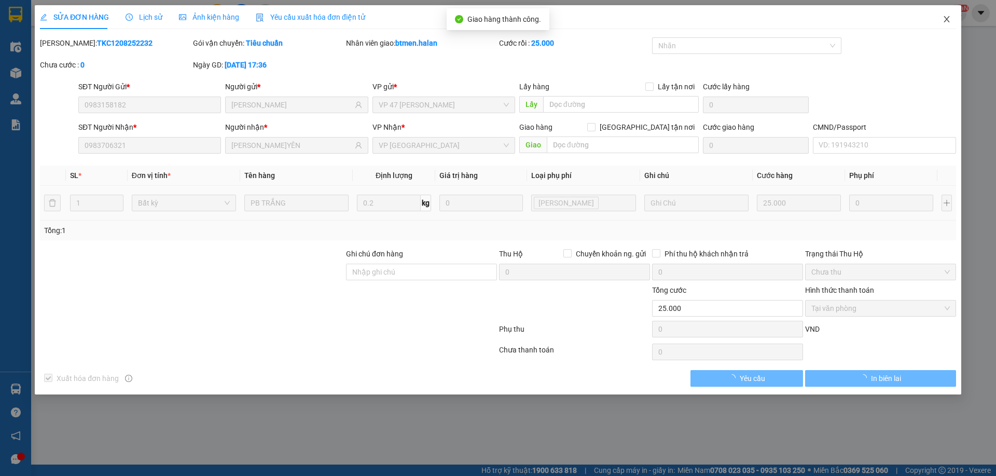
click at [952, 21] on span "Close" at bounding box center [947, 19] width 29 height 29
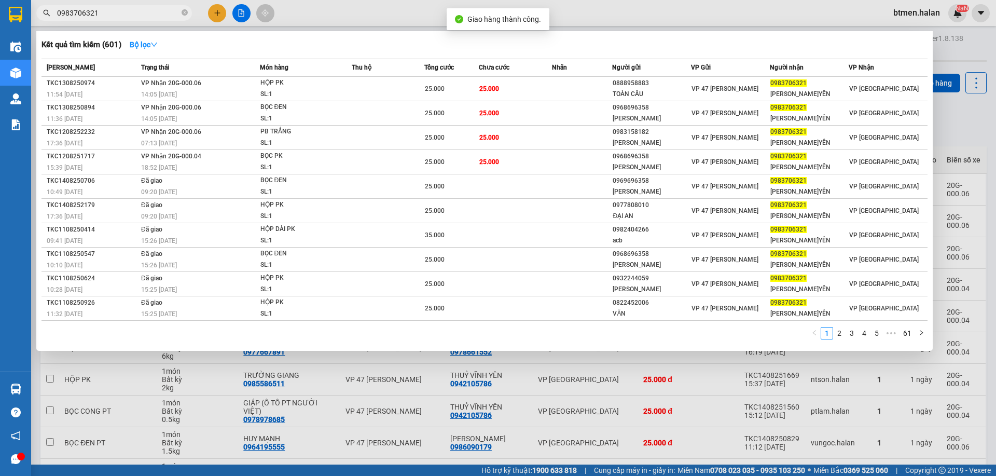
click at [110, 11] on input "0983706321" at bounding box center [118, 12] width 122 height 11
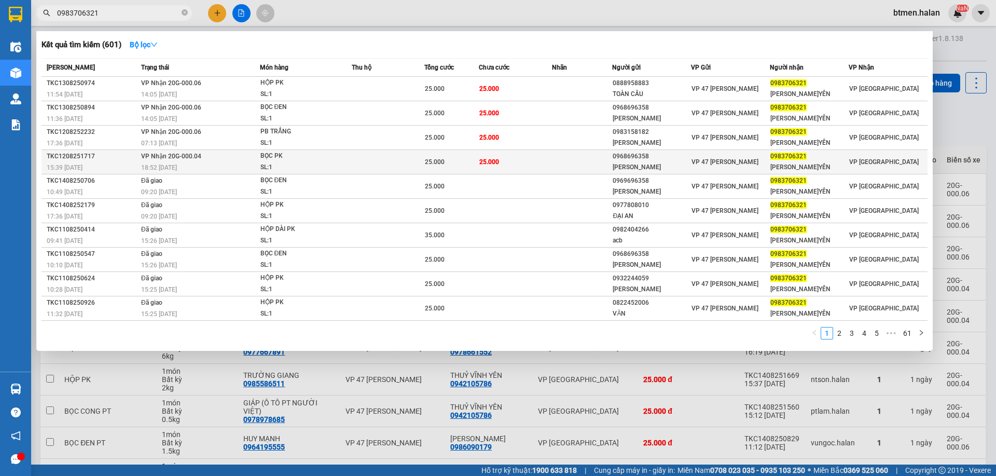
click at [544, 165] on td "25.000" at bounding box center [515, 162] width 73 height 24
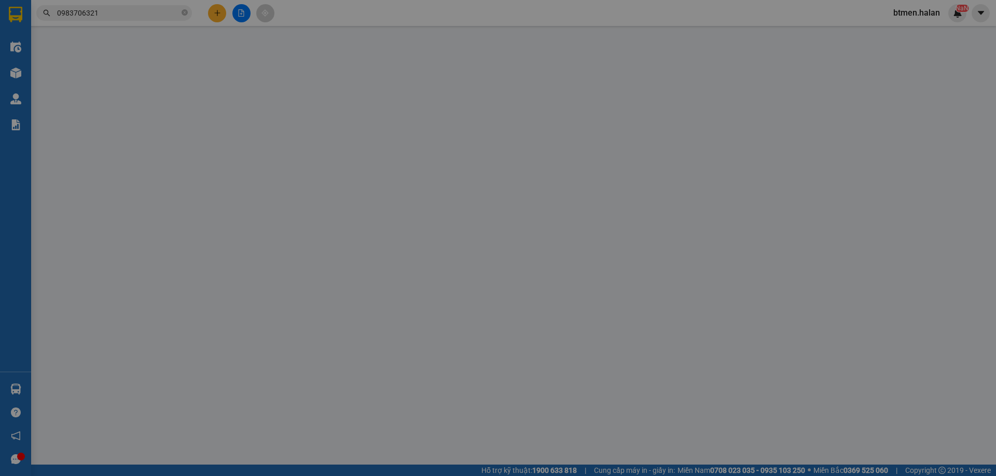
type input "0968696358"
type input "Minh Tiến"
type input "0983706321"
type input "LONG VŨ V.YÊN"
type input "25.000"
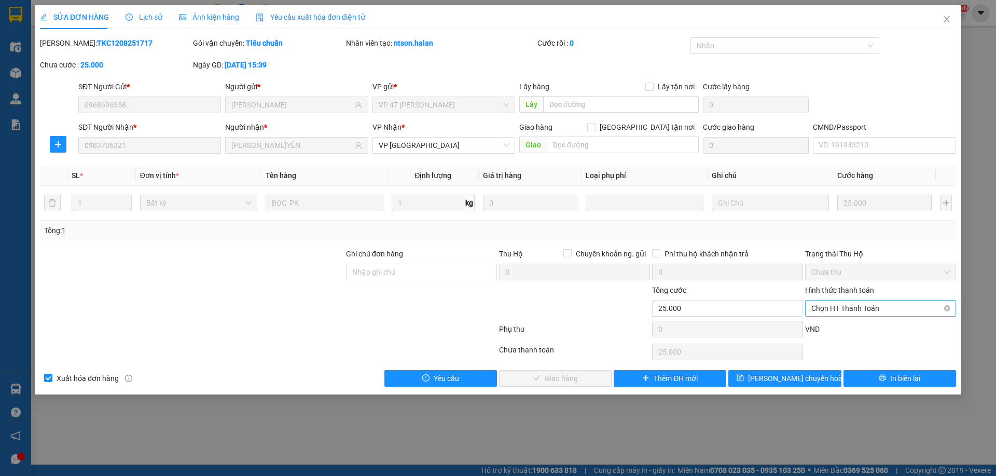
click at [902, 310] on span "Chọn HT Thanh Toán" at bounding box center [881, 308] width 139 height 16
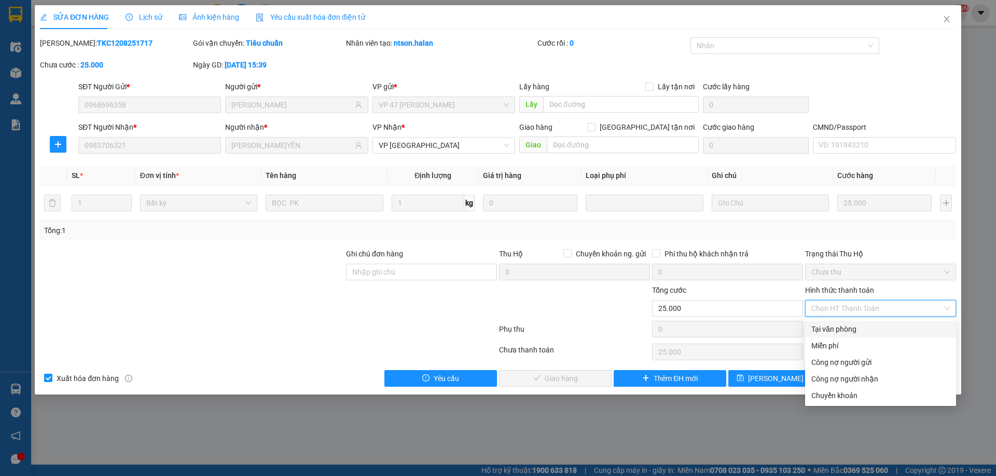
drag, startPoint x: 880, startPoint y: 328, endPoint x: 657, endPoint y: 400, distance: 234.2
click at [880, 329] on div "Tại văn phòng" at bounding box center [881, 328] width 139 height 11
type input "0"
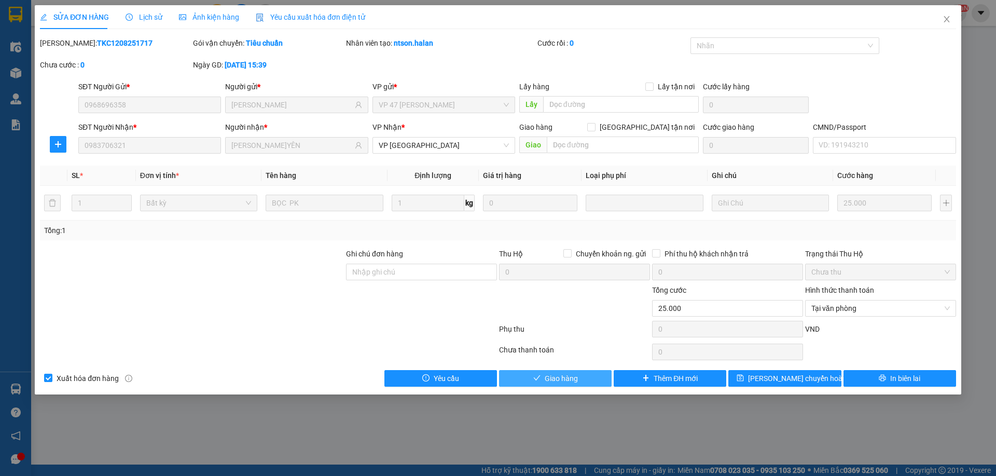
click at [561, 378] on span "Giao hàng" at bounding box center [561, 378] width 33 height 11
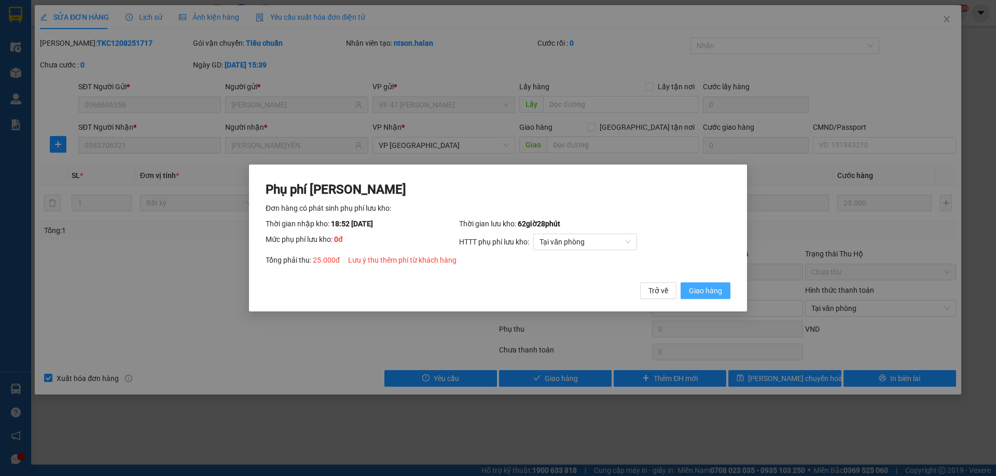
click at [710, 291] on span "Giao hàng" at bounding box center [705, 290] width 33 height 11
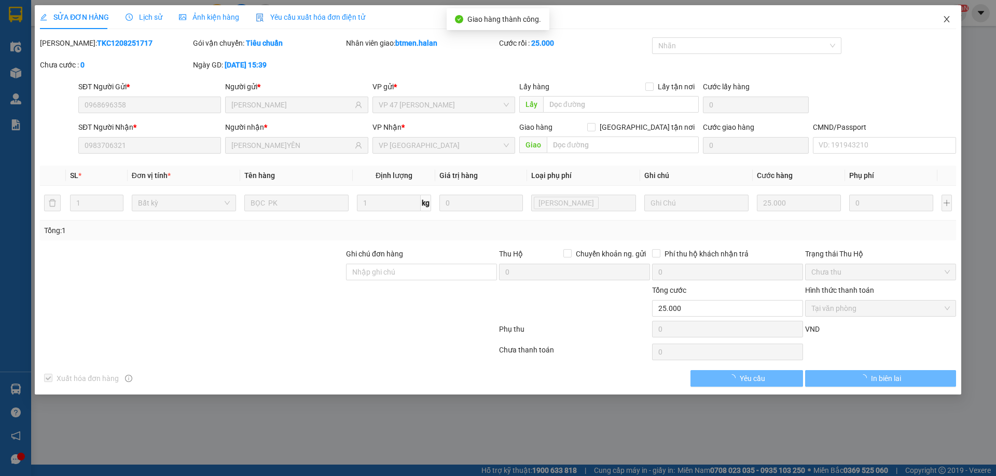
click at [947, 21] on icon "close" at bounding box center [947, 19] width 6 height 6
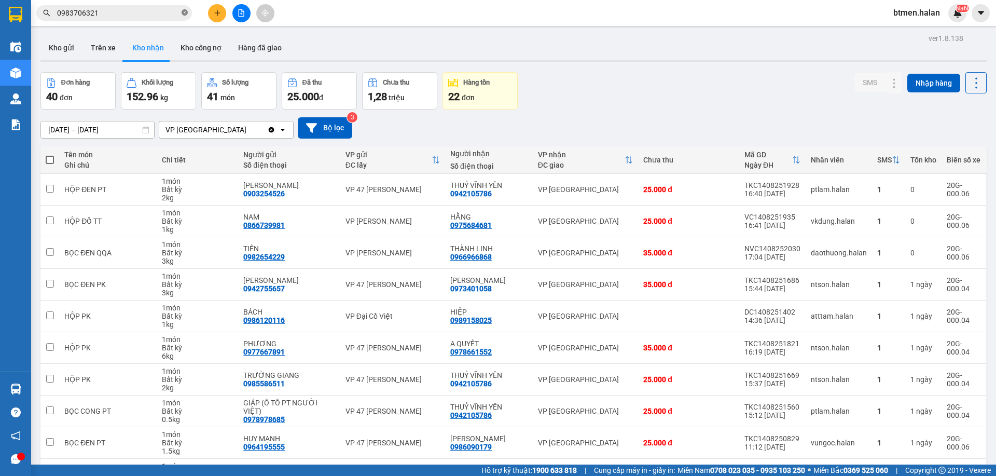
click at [183, 12] on icon "close-circle" at bounding box center [185, 12] width 6 height 6
paste input "0983706321"
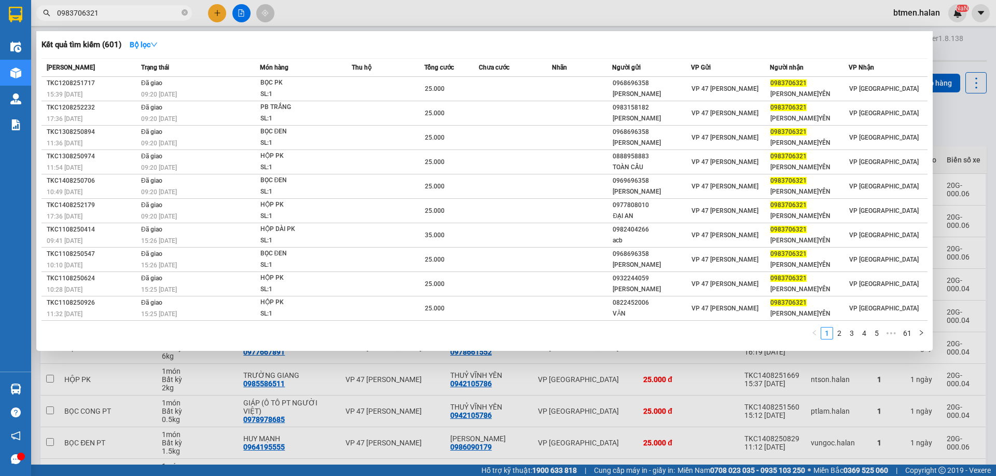
type input "0983706321"
click at [956, 53] on div at bounding box center [498, 238] width 996 height 476
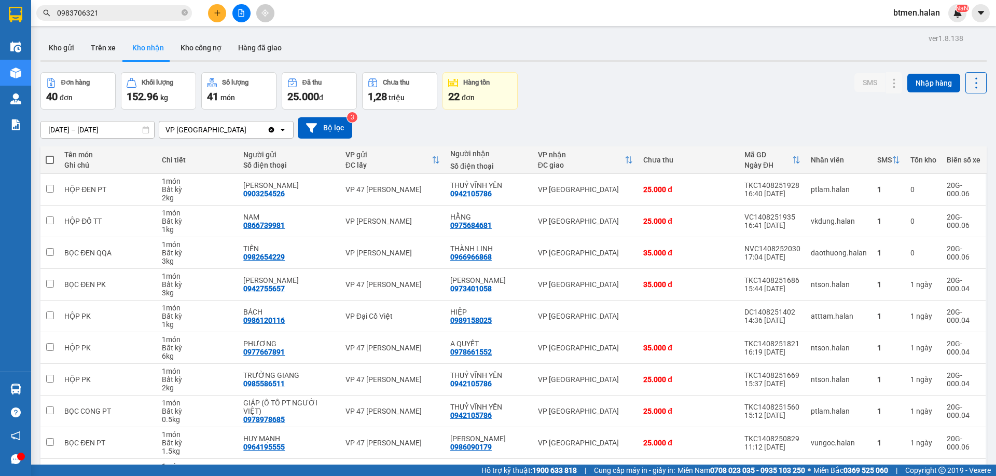
click at [163, 15] on input "0983706321" at bounding box center [118, 12] width 122 height 11
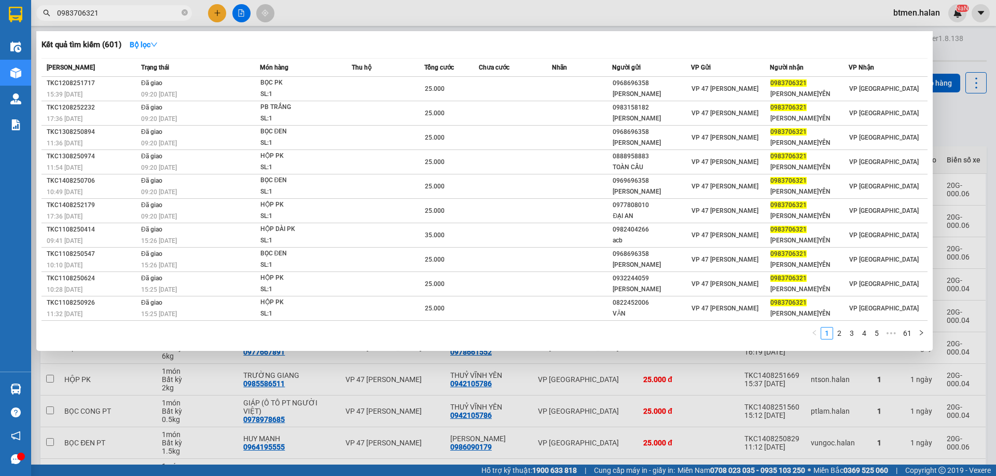
click at [961, 43] on div at bounding box center [498, 238] width 996 height 476
click at [128, 13] on input "0983706321" at bounding box center [118, 12] width 122 height 11
drag, startPoint x: 947, startPoint y: 56, endPoint x: 925, endPoint y: 13, distance: 48.0
click at [947, 56] on div at bounding box center [498, 238] width 996 height 476
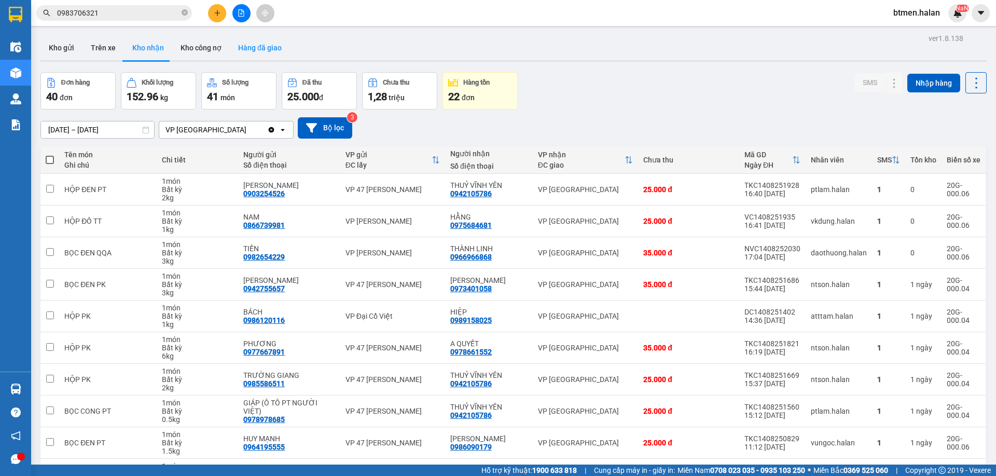
click at [267, 44] on button "Hàng đã giao" at bounding box center [260, 47] width 60 height 25
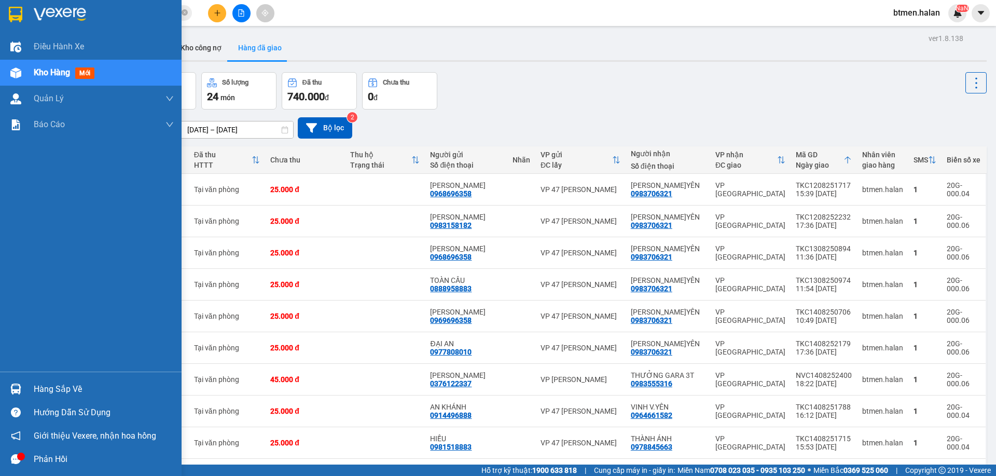
drag, startPoint x: 54, startPoint y: 390, endPoint x: 435, endPoint y: 317, distance: 387.8
click at [54, 390] on div "Hàng sắp về" at bounding box center [104, 389] width 140 height 16
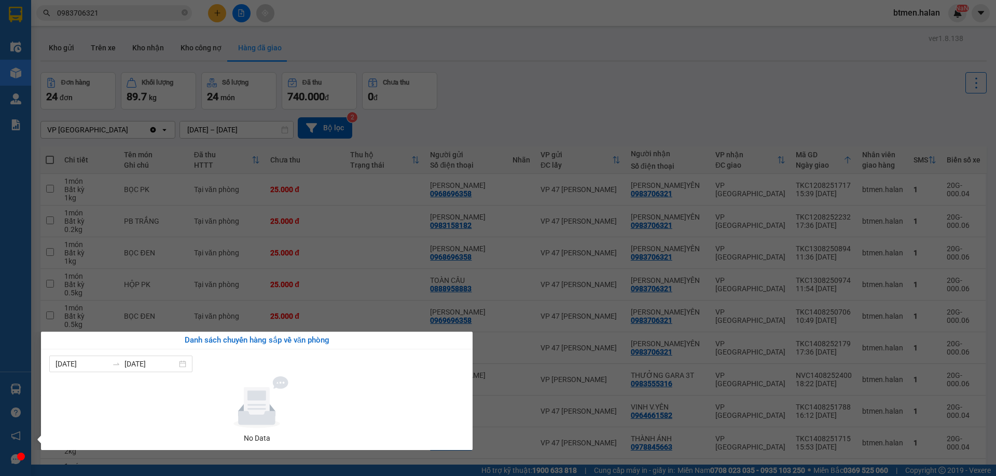
click at [643, 79] on section "Kết quả tìm kiếm ( 601 ) Bộ lọc Mã ĐH Trạng thái Món hàng Thu hộ Tổng cước Chưa…" at bounding box center [498, 238] width 996 height 476
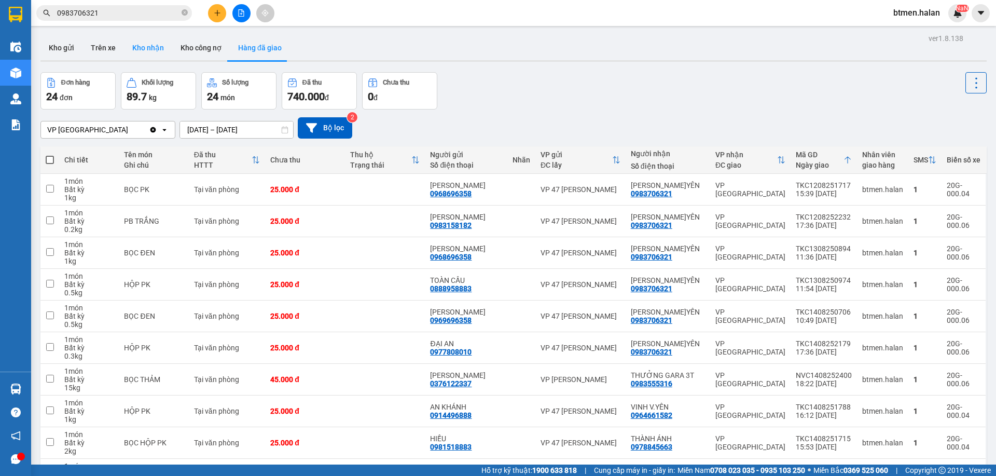
click at [152, 44] on button "Kho nhận" at bounding box center [148, 47] width 48 height 25
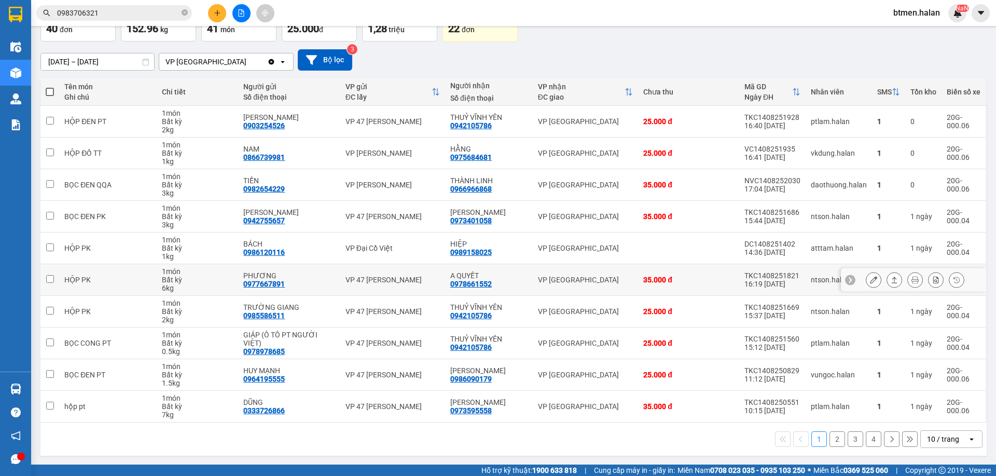
scroll to position [68, 0]
click at [831, 441] on button "2" at bounding box center [838, 439] width 16 height 16
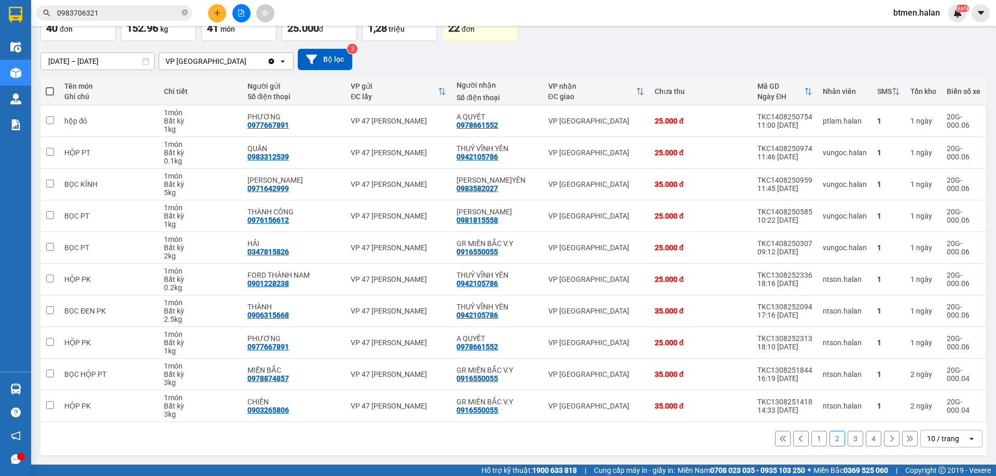
click at [870, 437] on button "4" at bounding box center [874, 439] width 16 height 16
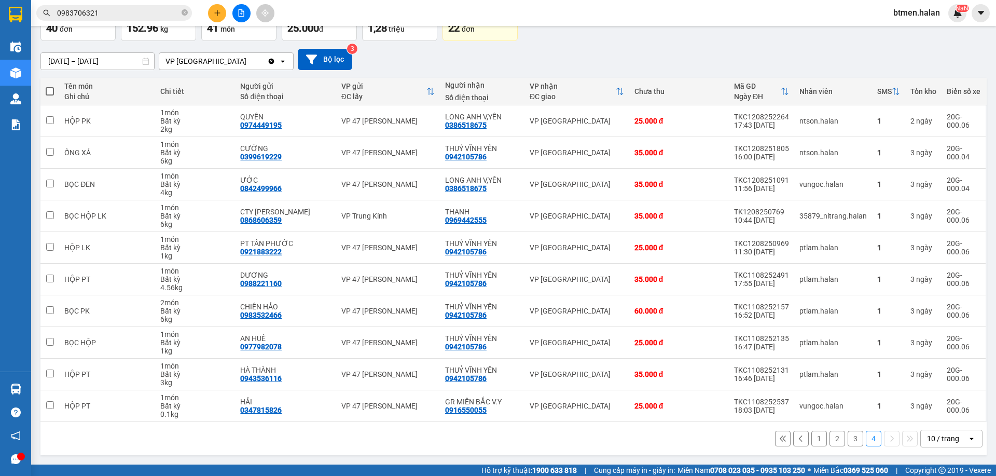
click at [848, 438] on button "3" at bounding box center [856, 439] width 16 height 16
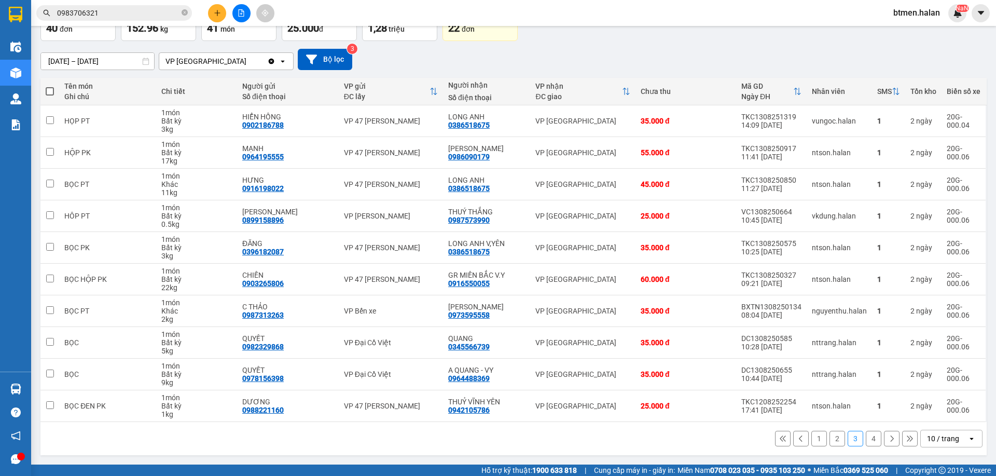
click at [867, 440] on button "4" at bounding box center [874, 439] width 16 height 16
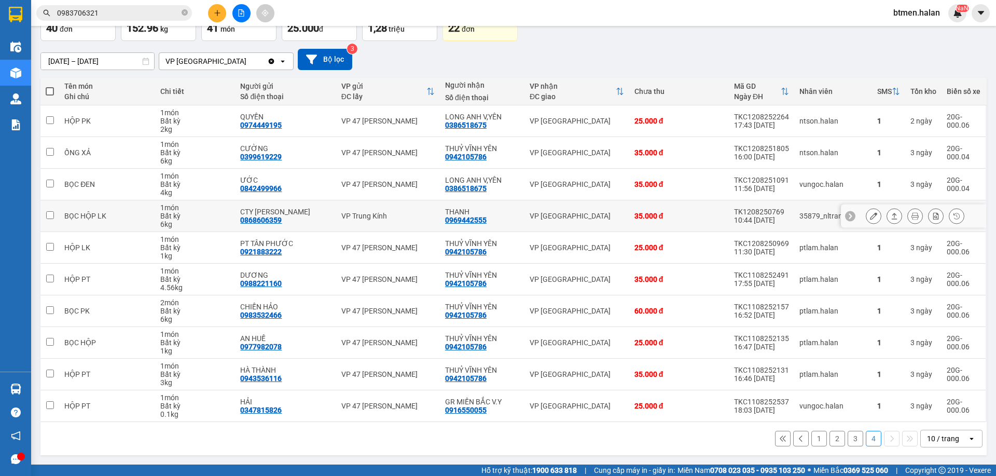
click at [468, 218] on div "0969442555" at bounding box center [466, 220] width 42 height 8
copy div "0969442555"
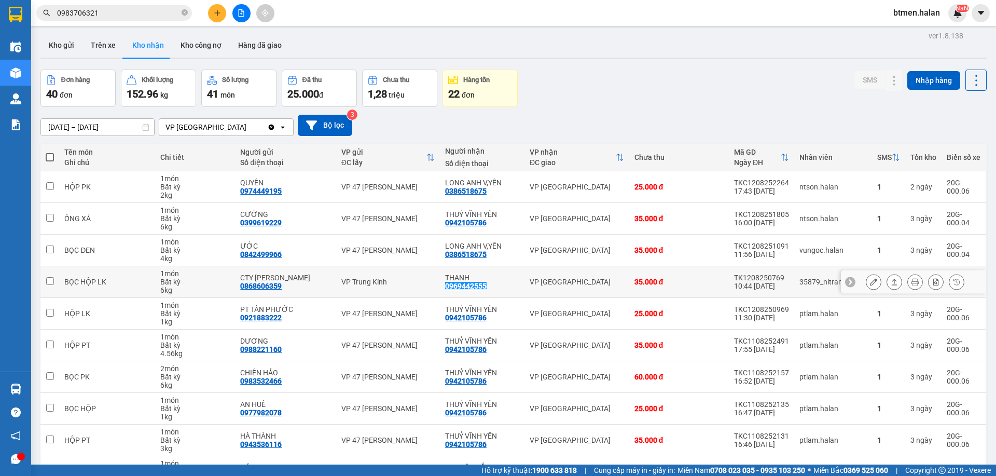
scroll to position [0, 0]
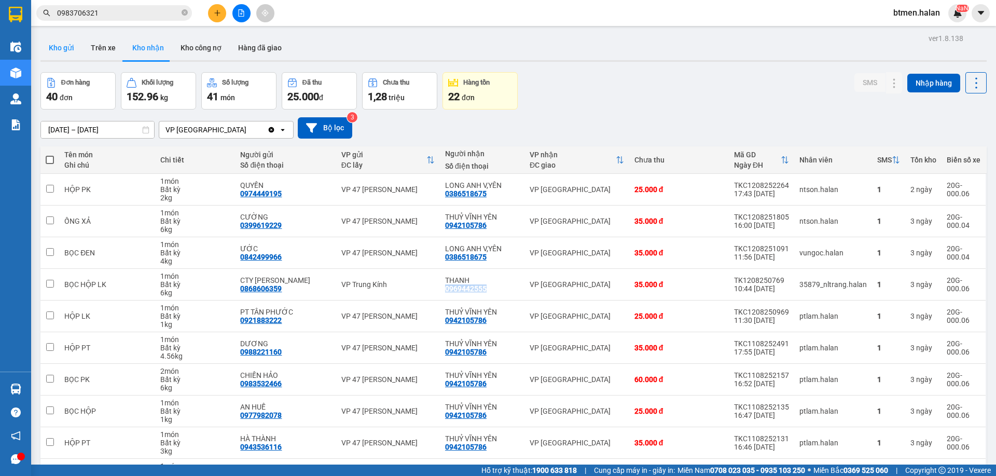
click at [57, 42] on button "Kho gửi" at bounding box center [61, 47] width 42 height 25
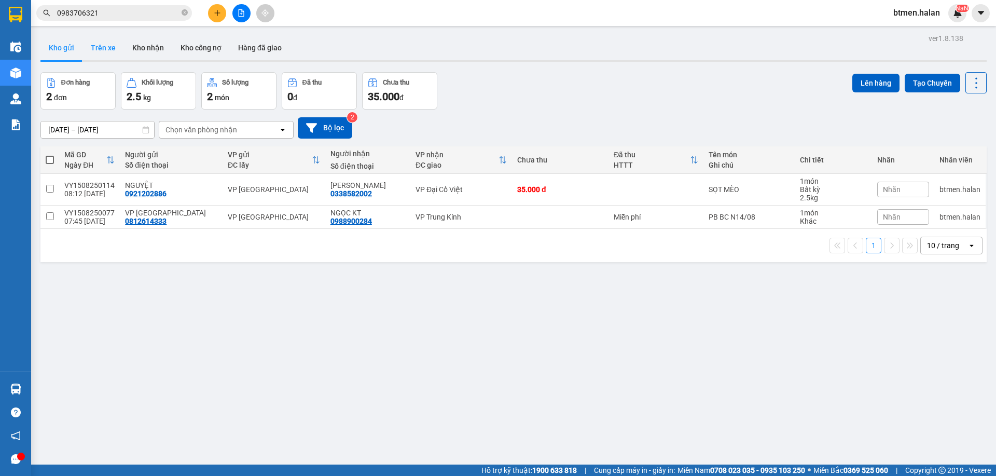
click at [106, 51] on button "Trên xe" at bounding box center [104, 47] width 42 height 25
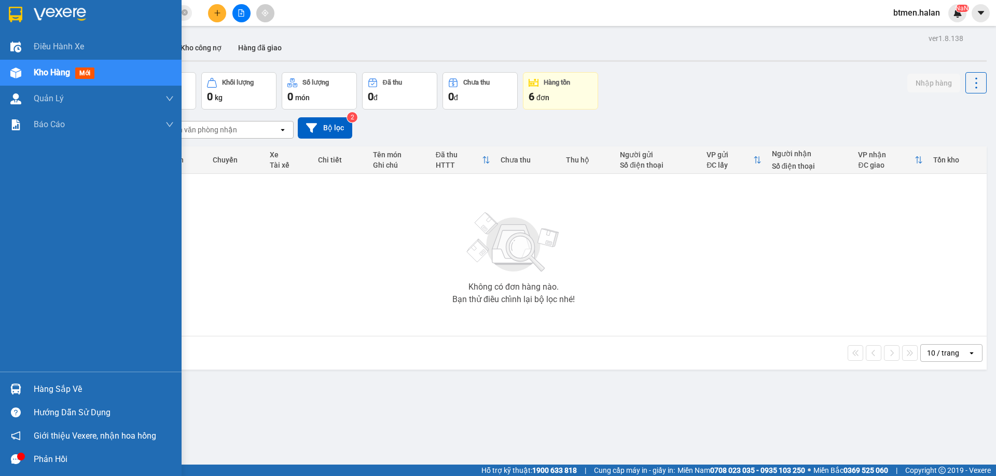
click at [45, 388] on div "Hàng sắp về" at bounding box center [104, 389] width 140 height 16
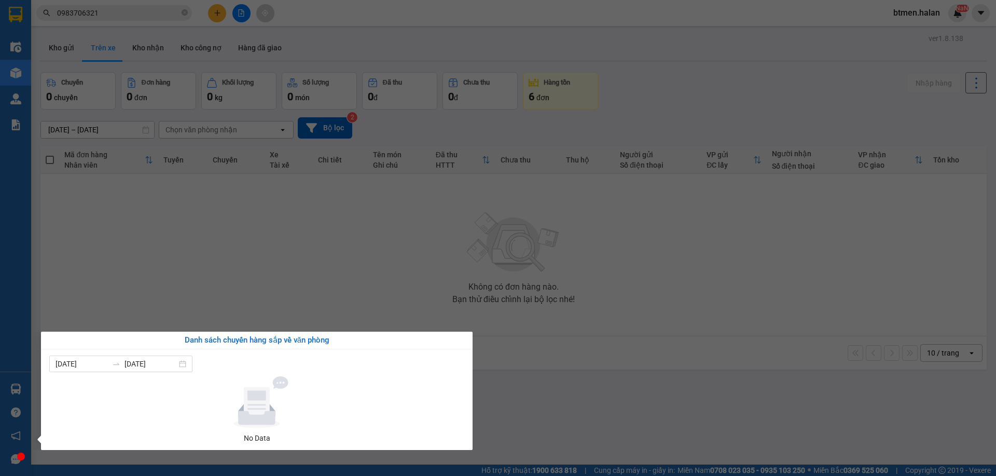
click at [458, 243] on section "Kết quả tìm kiếm ( 601 ) Bộ lọc Mã ĐH Trạng thái Món hàng Thu hộ Tổng cước Chưa…" at bounding box center [498, 238] width 996 height 476
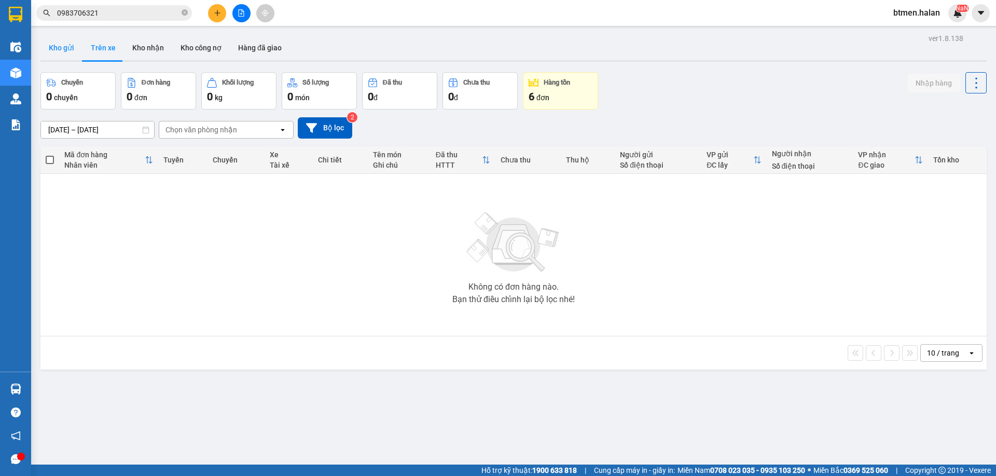
click at [72, 45] on button "Kho gửi" at bounding box center [61, 47] width 42 height 25
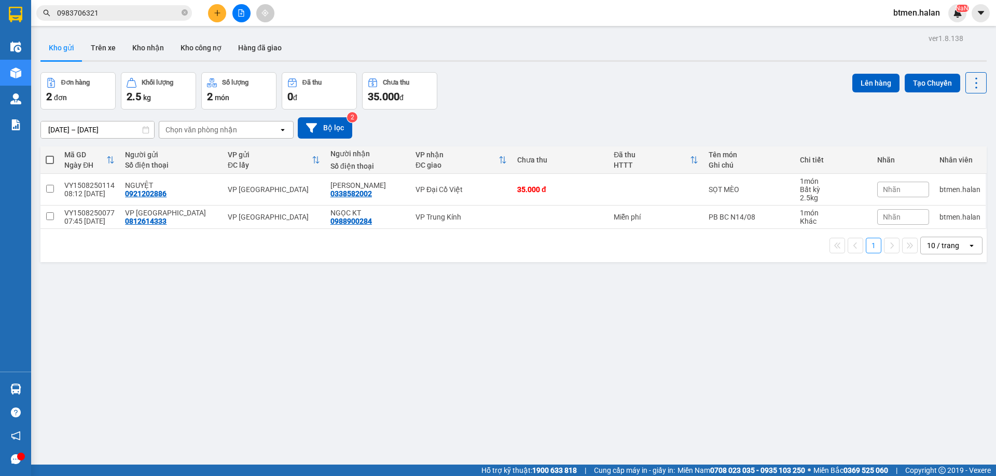
click at [51, 161] on span at bounding box center [50, 160] width 8 height 8
click at [50, 155] on input "checkbox" at bounding box center [50, 155] width 0 height 0
checkbox input "true"
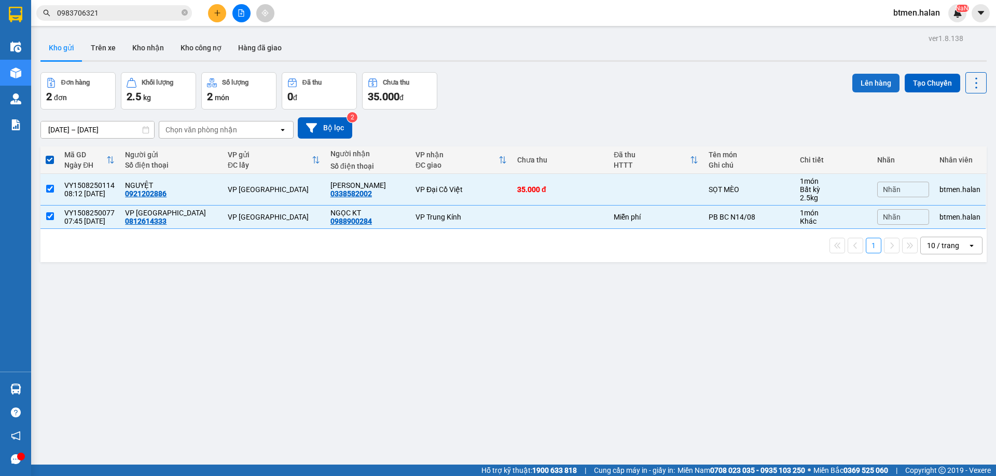
click at [860, 83] on button "Lên hàng" at bounding box center [876, 83] width 47 height 19
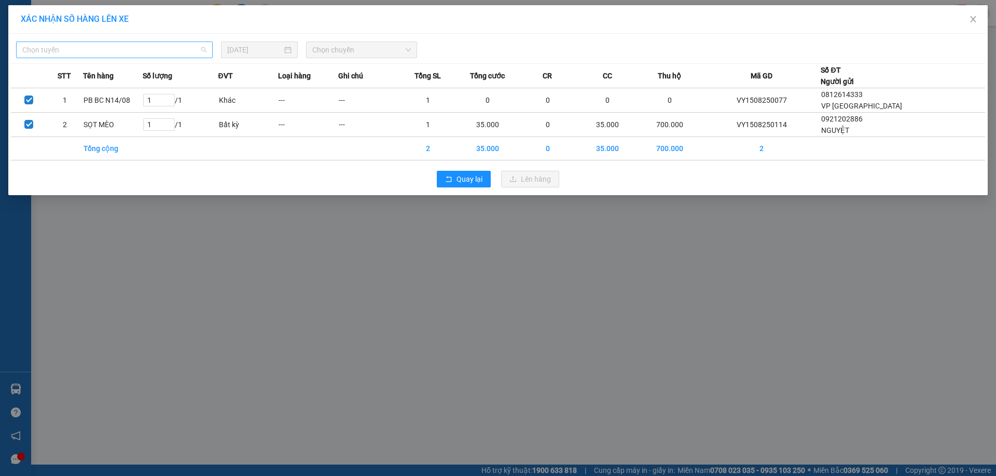
click at [104, 51] on span "Chọn tuyến" at bounding box center [114, 50] width 184 height 16
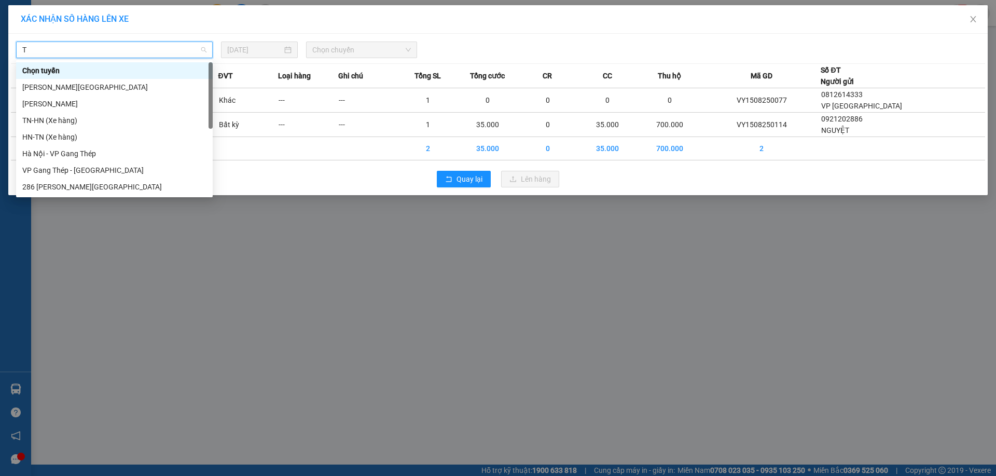
type input "TQ"
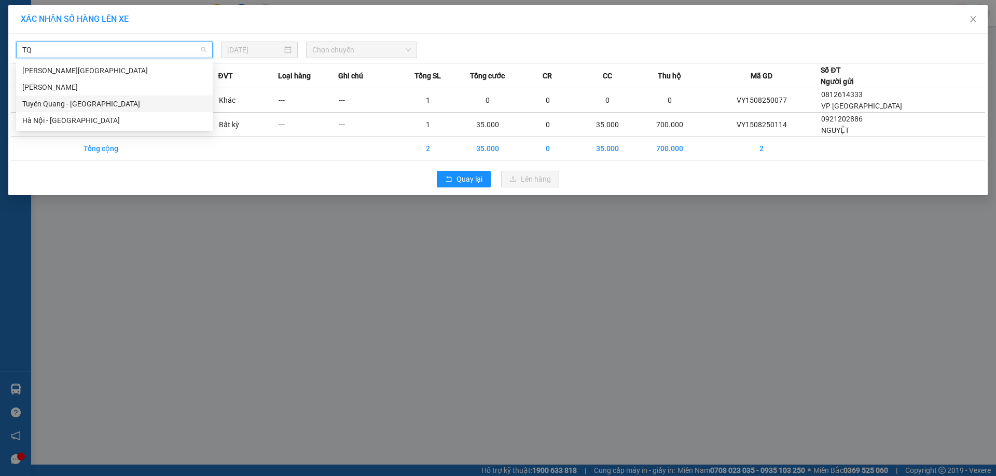
drag, startPoint x: 94, startPoint y: 108, endPoint x: 237, endPoint y: 85, distance: 144.6
click at [95, 108] on div "Tuyên Quang - Hà Nội" at bounding box center [114, 103] width 184 height 11
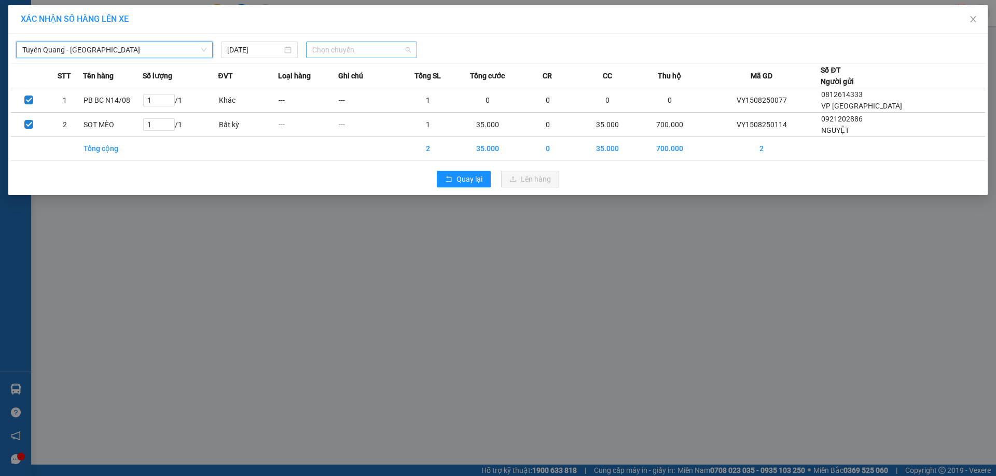
click at [399, 54] on span "Chọn chuyến" at bounding box center [361, 50] width 99 height 16
click at [363, 89] on div "08:00 (TC) - 20G-000.06" at bounding box center [352, 86] width 81 height 11
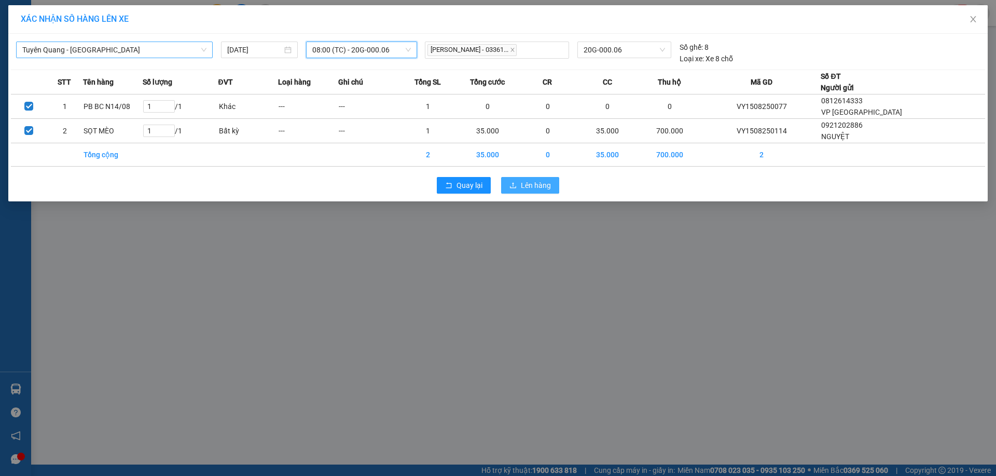
click at [521, 186] on span "Lên hàng" at bounding box center [536, 185] width 30 height 11
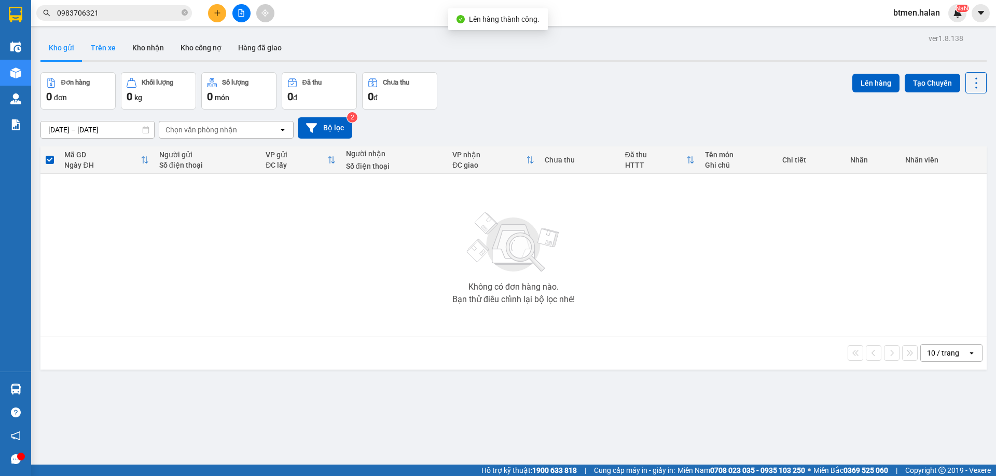
click at [96, 50] on button "Trên xe" at bounding box center [104, 47] width 42 height 25
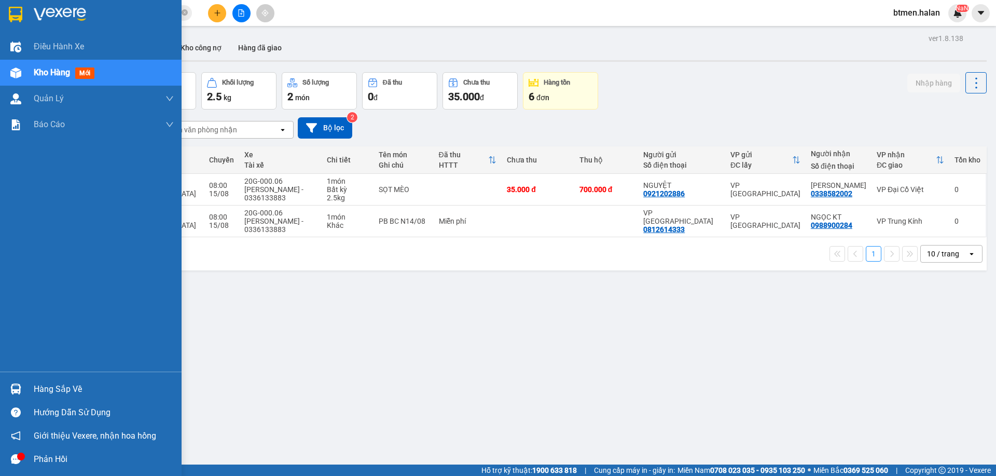
click at [47, 390] on div "Hàng sắp về" at bounding box center [104, 389] width 140 height 16
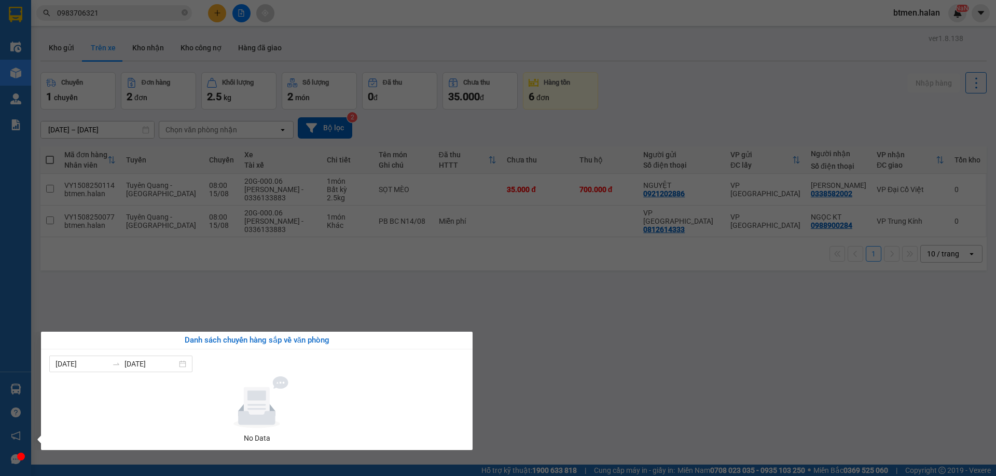
click at [596, 354] on section "Kết quả tìm kiếm ( 601 ) Bộ lọc Mã ĐH Trạng thái Món hàng Thu hộ Tổng cước Chưa…" at bounding box center [498, 238] width 996 height 476
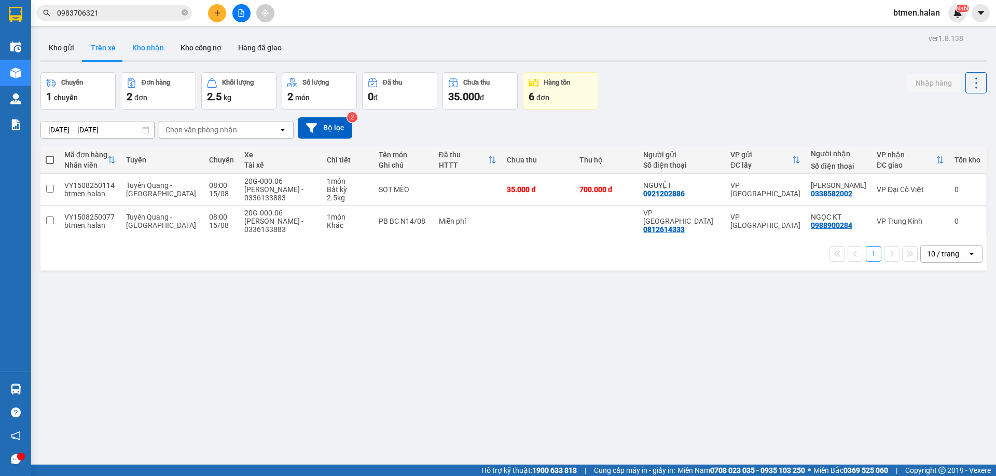
click at [135, 49] on button "Kho nhận" at bounding box center [148, 47] width 48 height 25
type input "17/06/2025 – 15/08/2025"
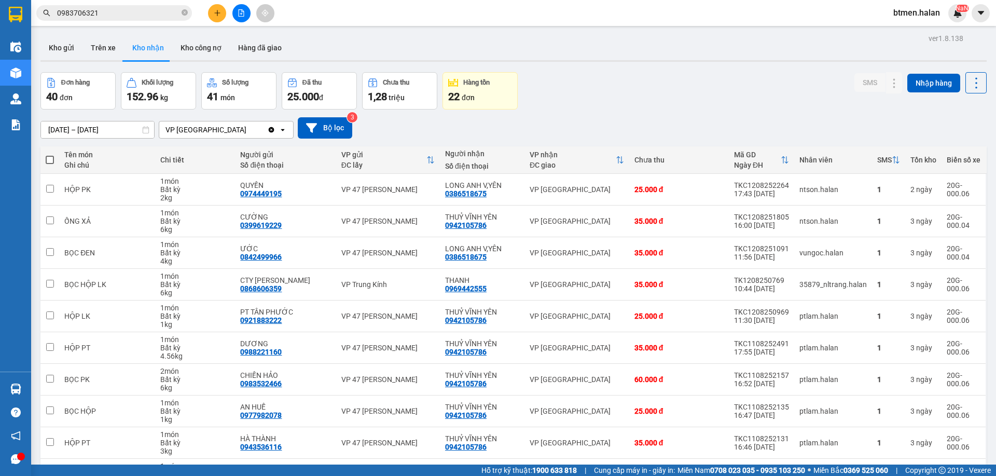
click at [626, 88] on div "Đơn hàng 40 đơn Khối lượng 152.96 kg Số lượng 41 món Đã thu 25.000 đ Chưa thu 1…" at bounding box center [513, 90] width 947 height 37
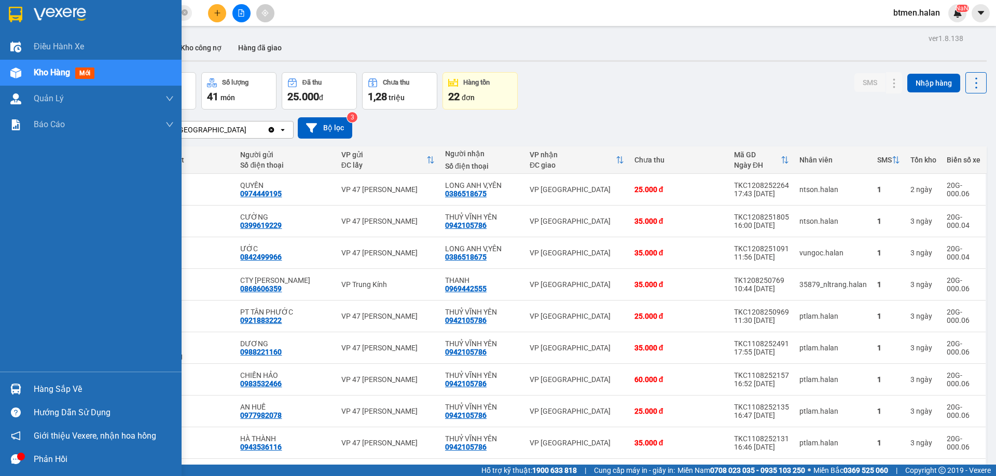
click at [47, 395] on div "Hàng sắp về" at bounding box center [104, 389] width 140 height 16
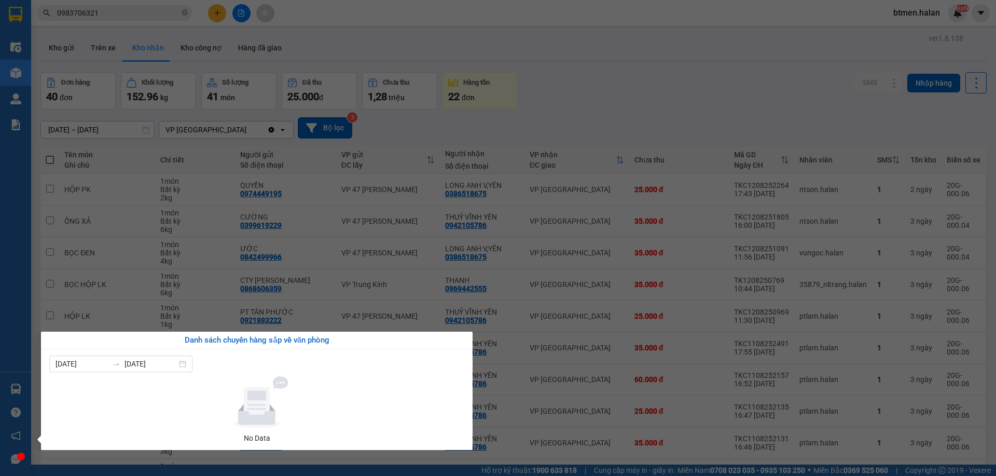
click at [597, 65] on section "Kết quả tìm kiếm ( 601 ) Bộ lọc Mã ĐH Trạng thái Món hàng Thu hộ Tổng cước Chưa…" at bounding box center [498, 238] width 996 height 476
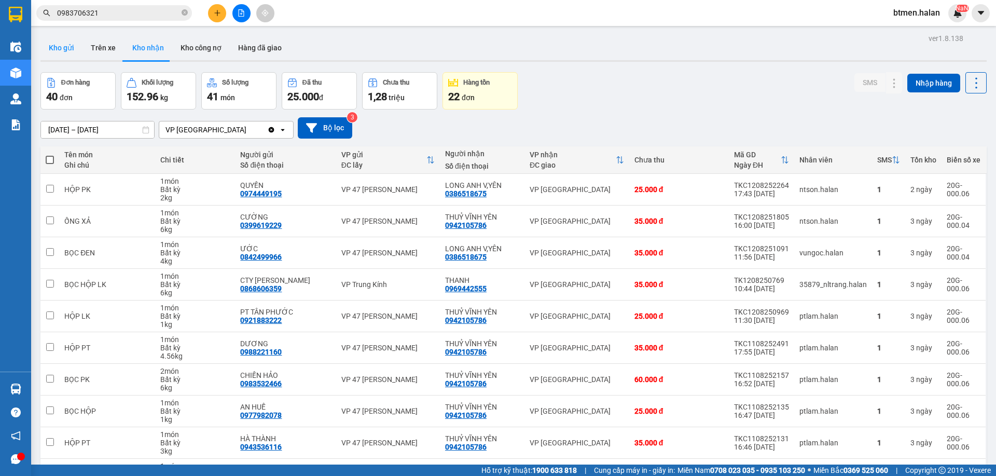
click at [71, 49] on button "Kho gửi" at bounding box center [61, 47] width 42 height 25
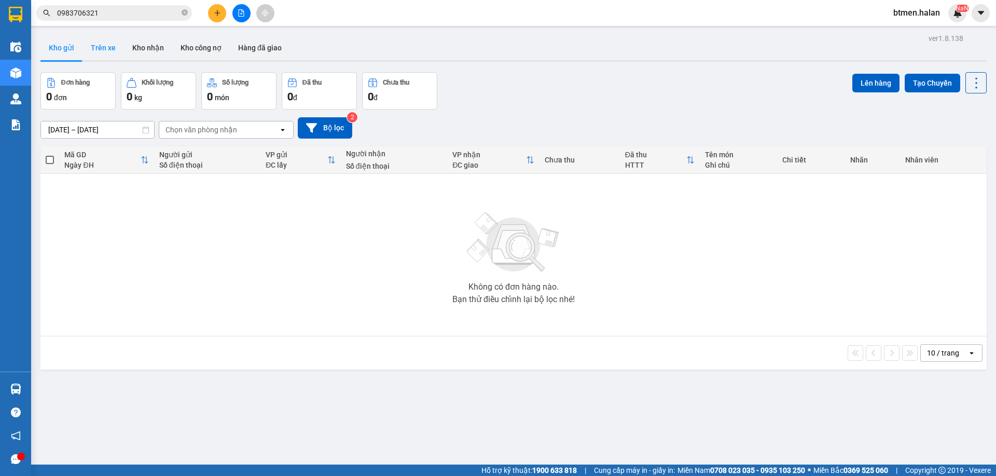
click at [104, 48] on button "Trên xe" at bounding box center [104, 47] width 42 height 25
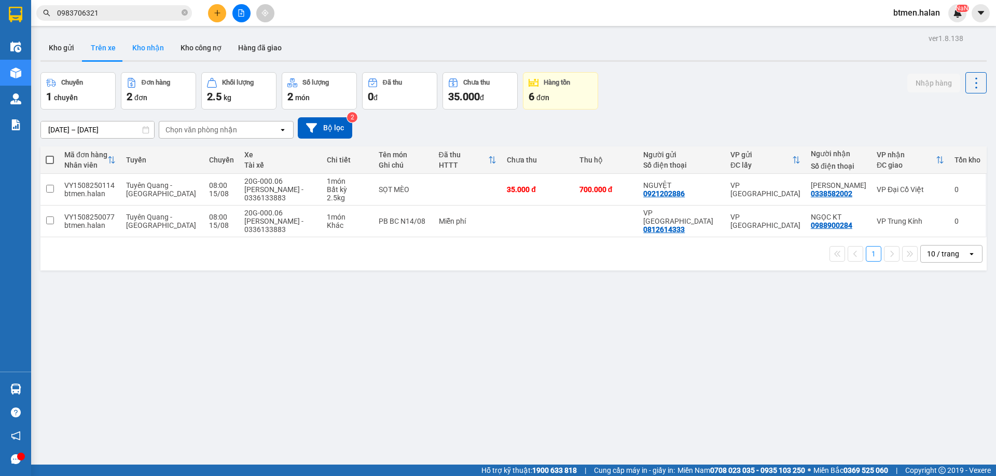
click at [159, 51] on button "Kho nhận" at bounding box center [148, 47] width 48 height 25
type input "17/06/2025 – 15/08/2025"
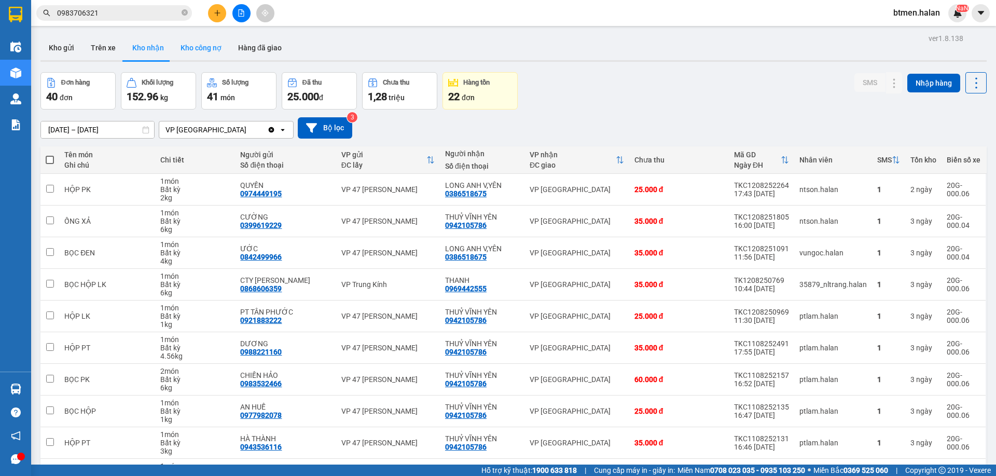
click at [217, 52] on button "Kho công nợ" at bounding box center [201, 47] width 58 height 25
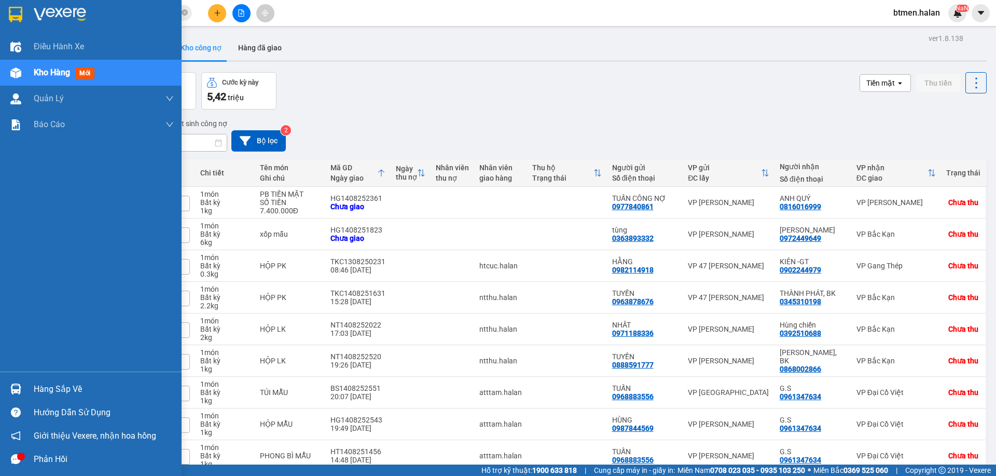
click at [44, 393] on div "Hàng sắp về" at bounding box center [104, 389] width 140 height 16
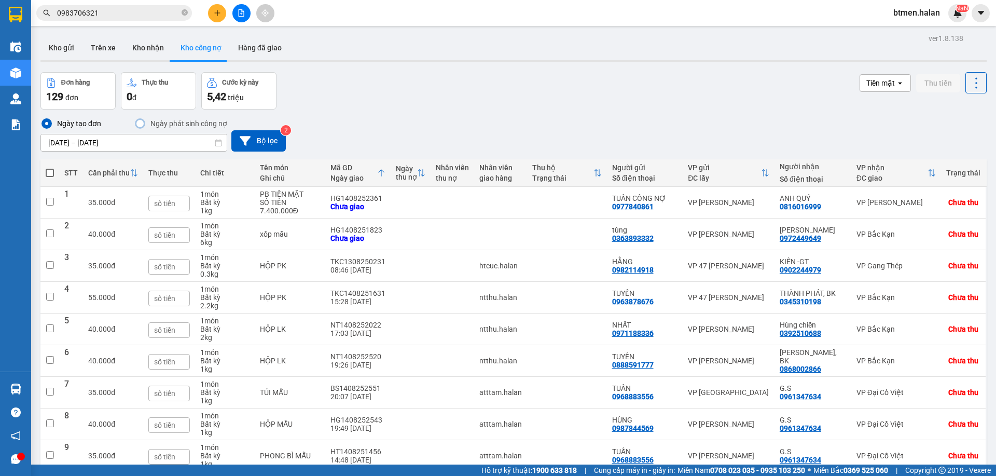
click at [582, 117] on section "Kết quả tìm kiếm ( 601 ) Bộ lọc Mã ĐH Trạng thái Món hàng Thu hộ Tổng cước Chưa…" at bounding box center [498, 238] width 996 height 476
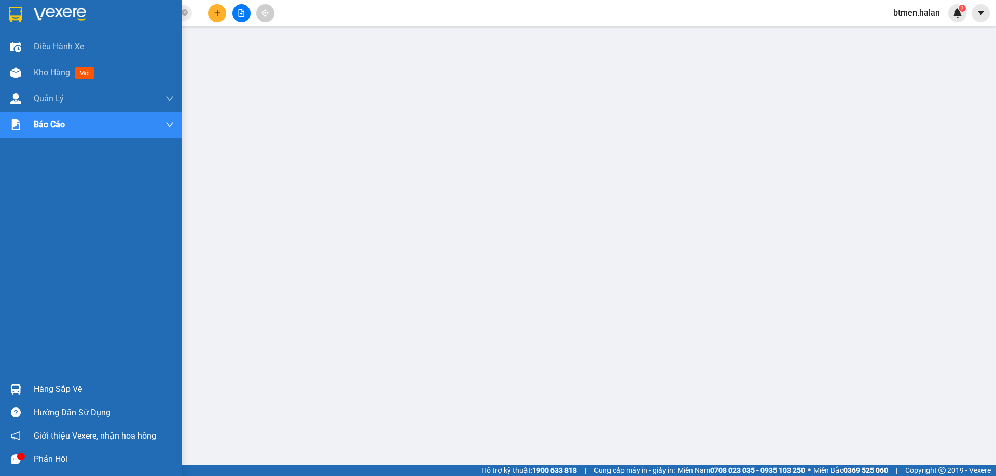
click at [51, 394] on div "Hàng sắp về" at bounding box center [104, 389] width 140 height 16
